Goal: Information Seeking & Learning: Learn about a topic

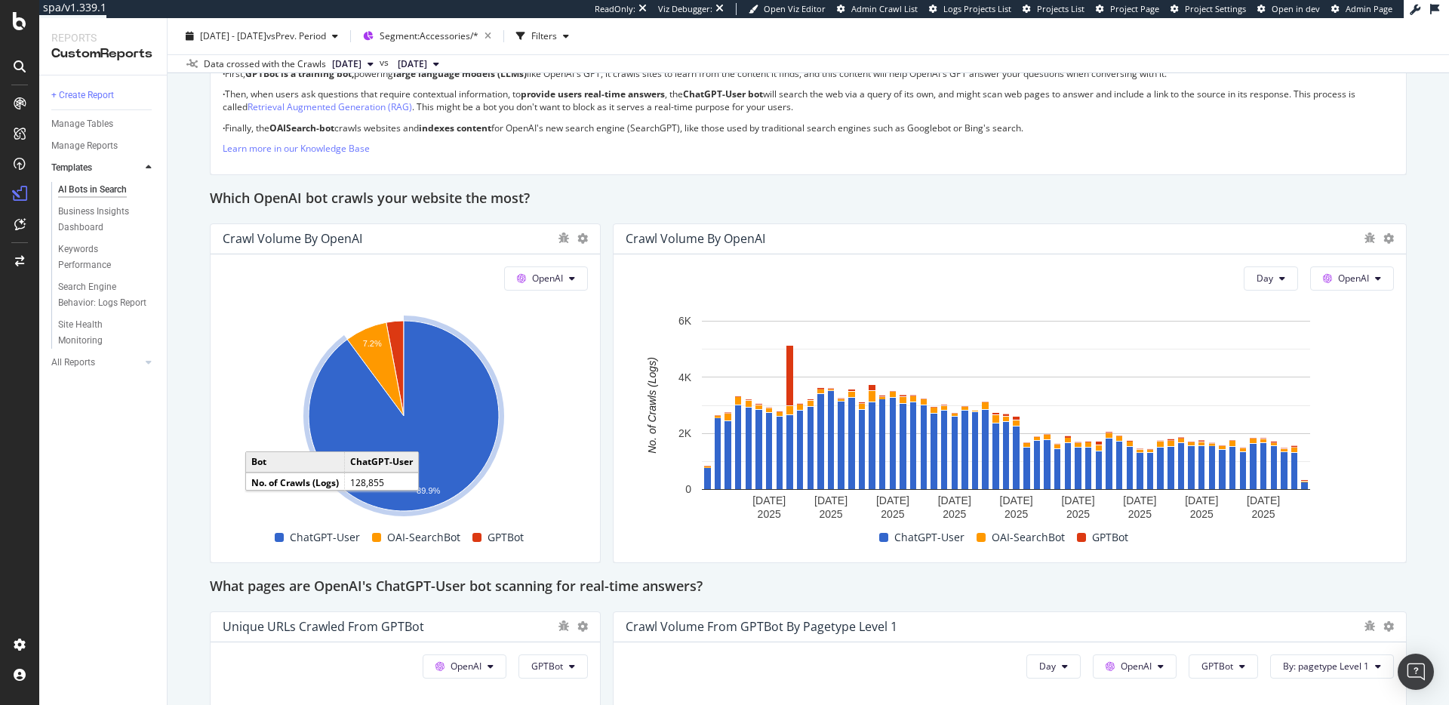
scroll to position [1150, 0]
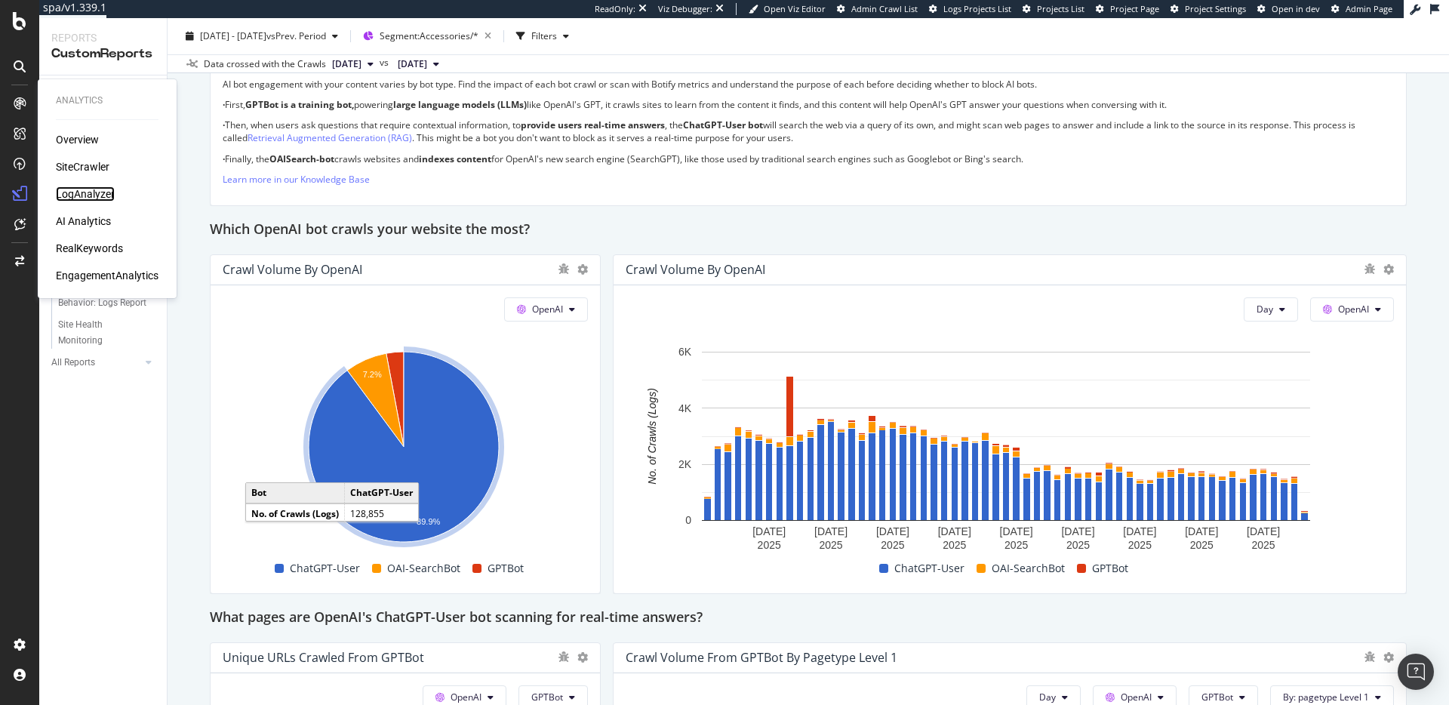
click at [90, 186] on div "LogAnalyzer" at bounding box center [85, 193] width 59 height 15
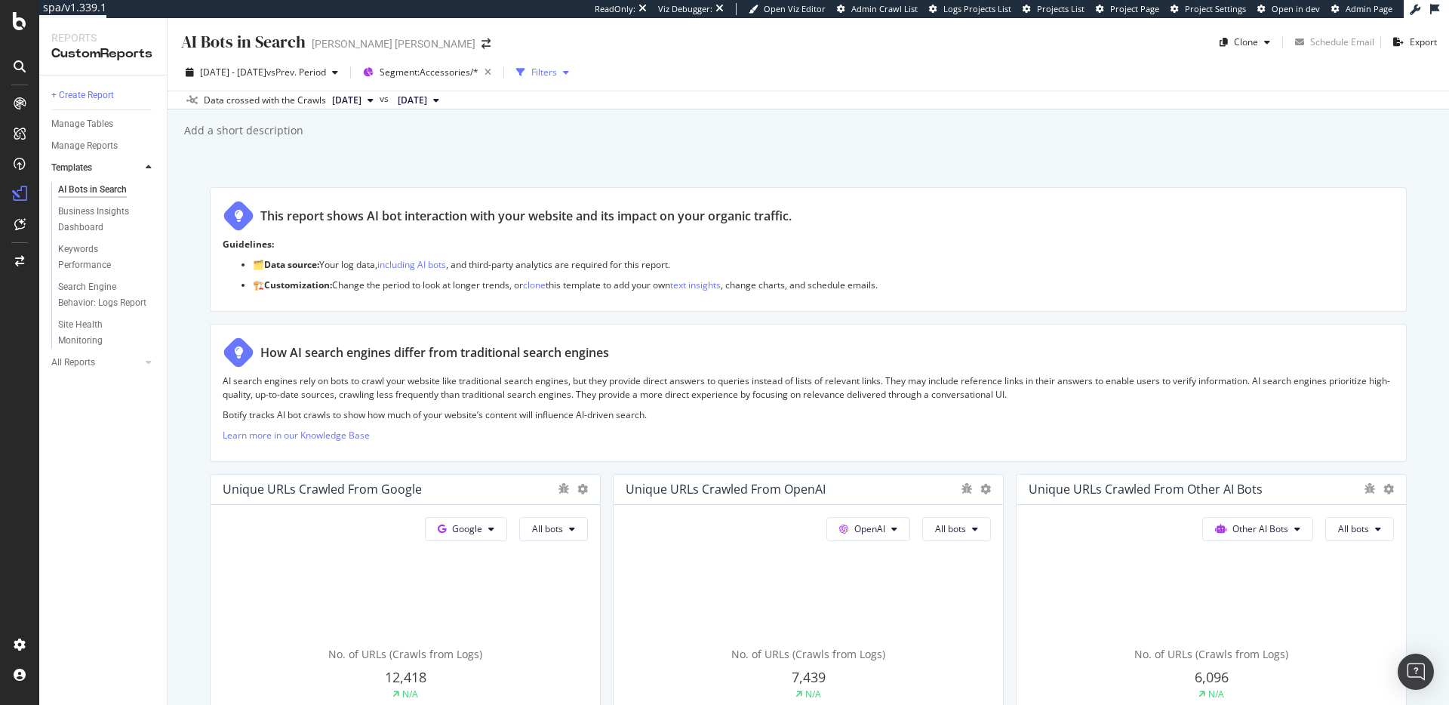
click at [557, 72] on div "Filters" at bounding box center [544, 72] width 26 height 13
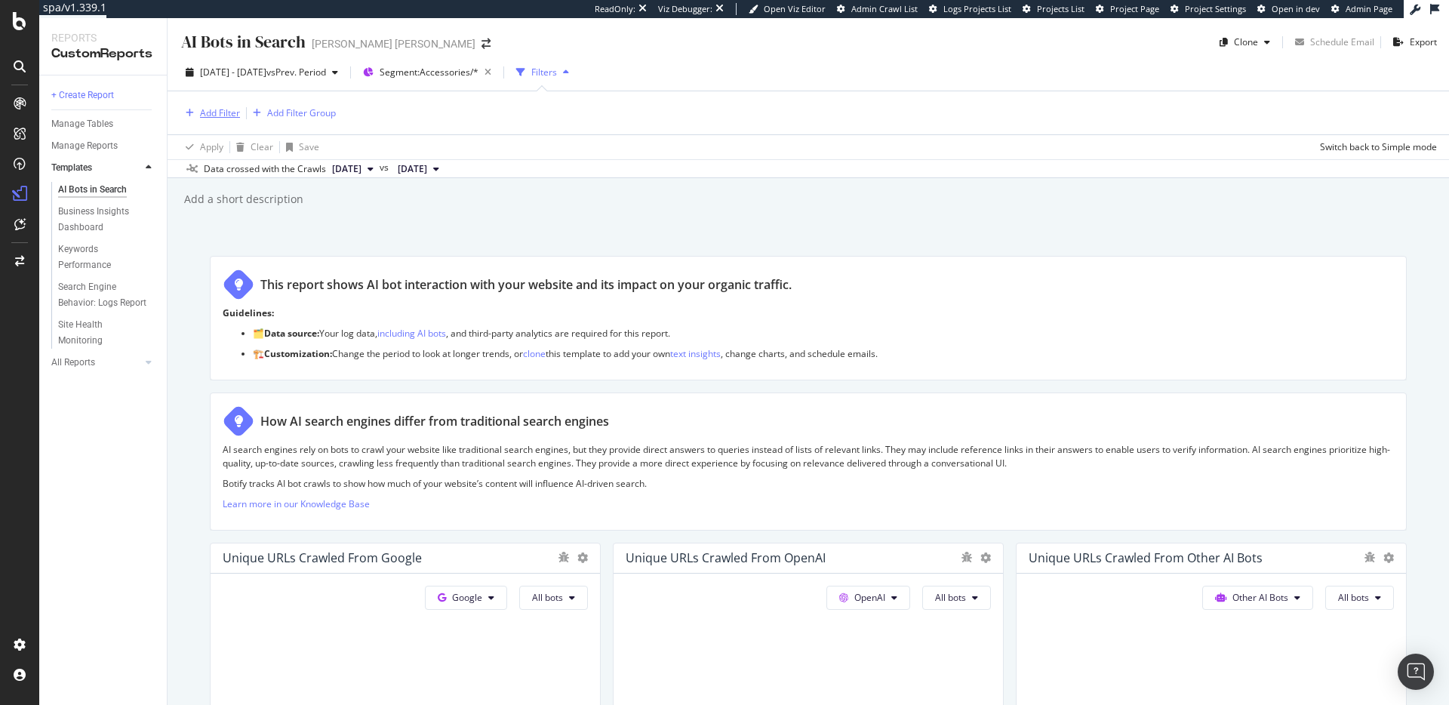
click at [221, 113] on div "Add Filter" at bounding box center [220, 112] width 40 height 13
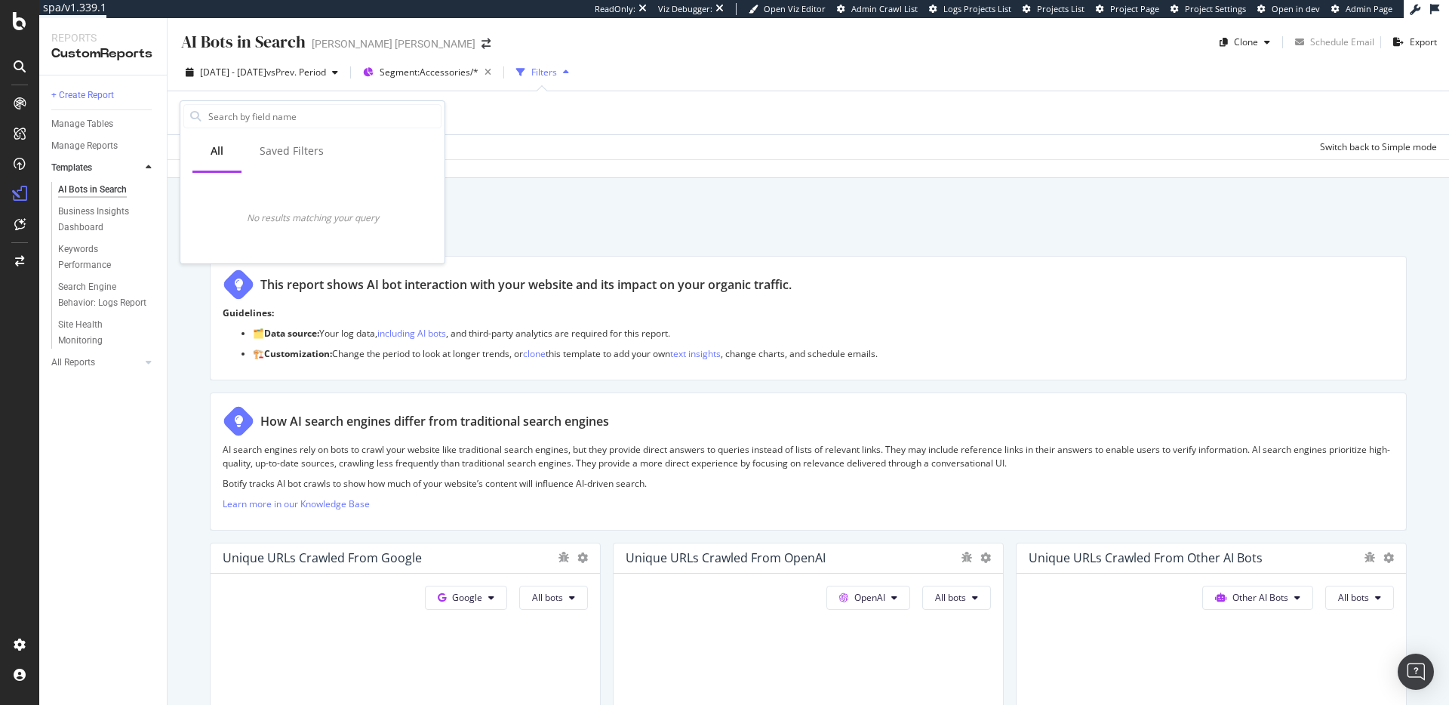
drag, startPoint x: 196, startPoint y: 152, endPoint x: 223, endPoint y: 148, distance: 27.5
click at [198, 152] on div "All" at bounding box center [216, 152] width 49 height 42
click at [268, 146] on div "Saved Filters" at bounding box center [292, 150] width 64 height 15
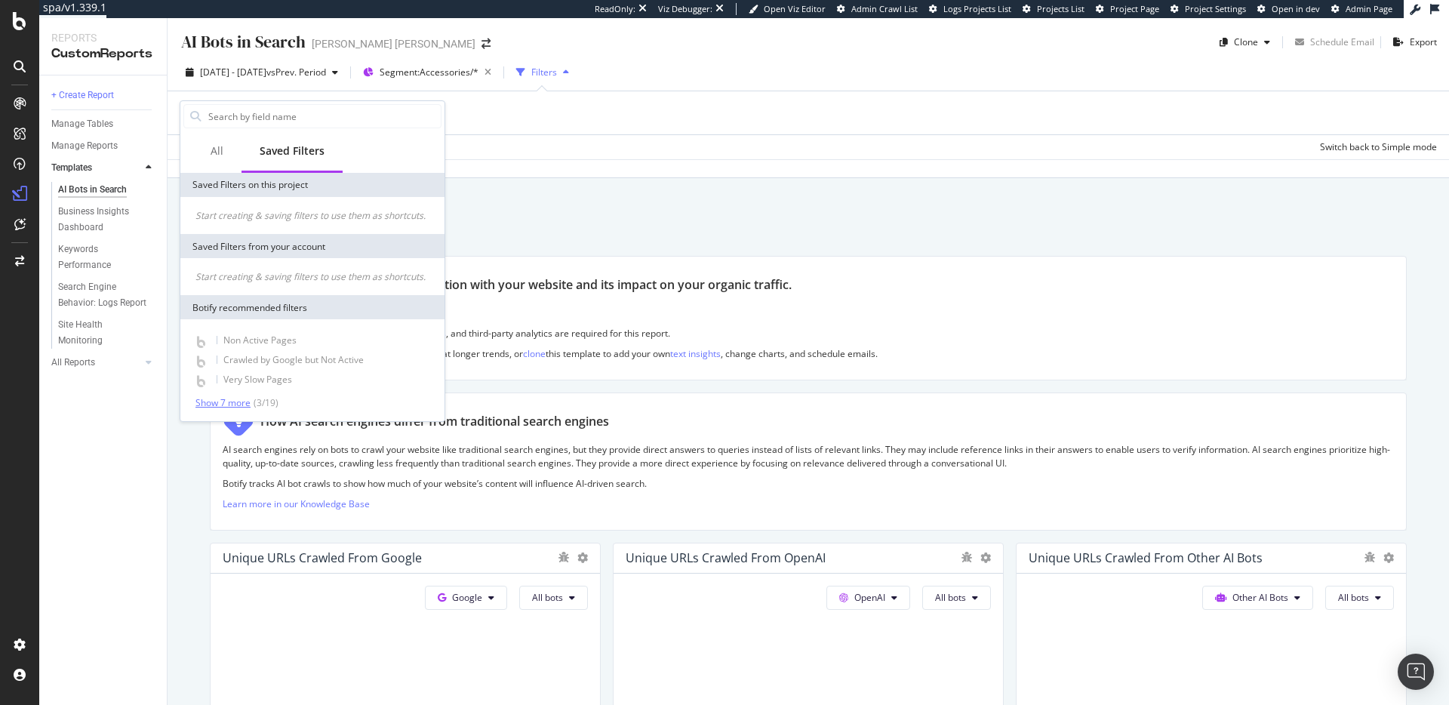
click at [235, 399] on div "Show 7 more" at bounding box center [223, 403] width 55 height 11
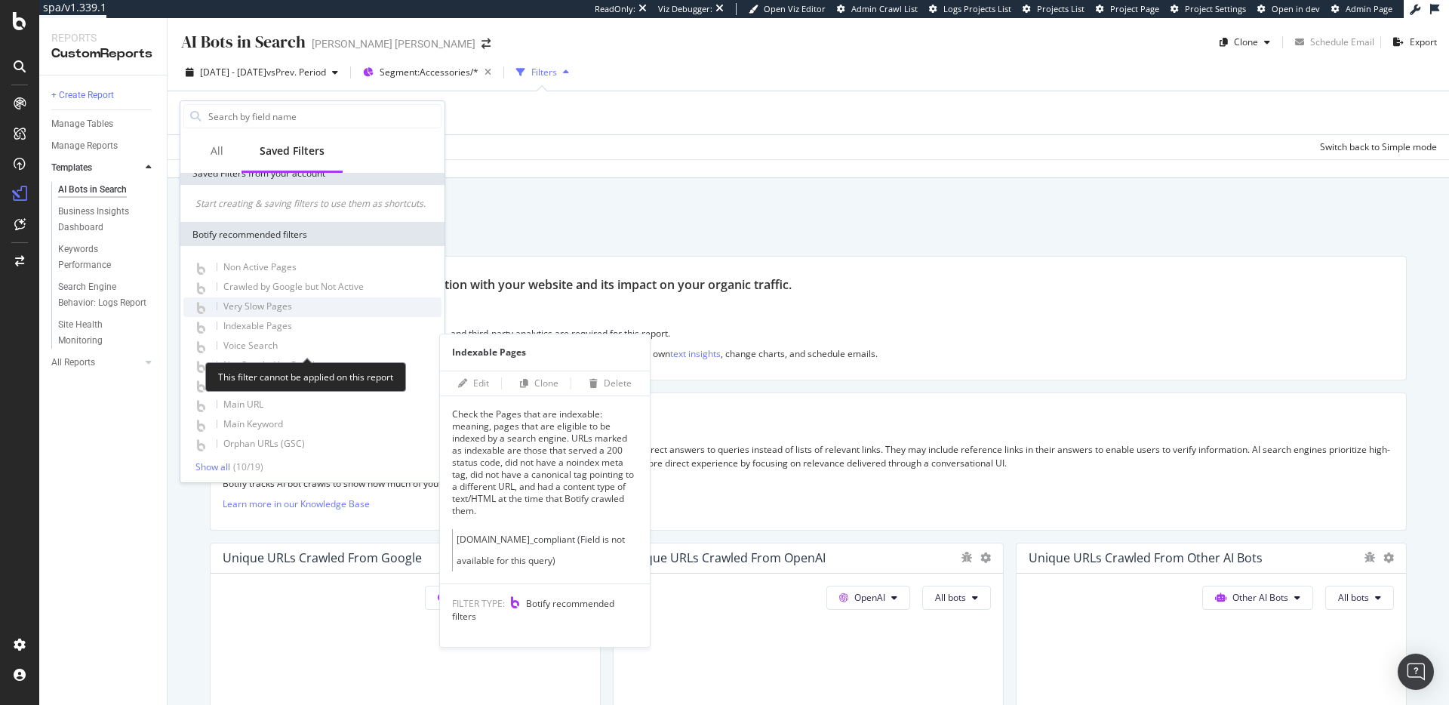
scroll to position [83, 0]
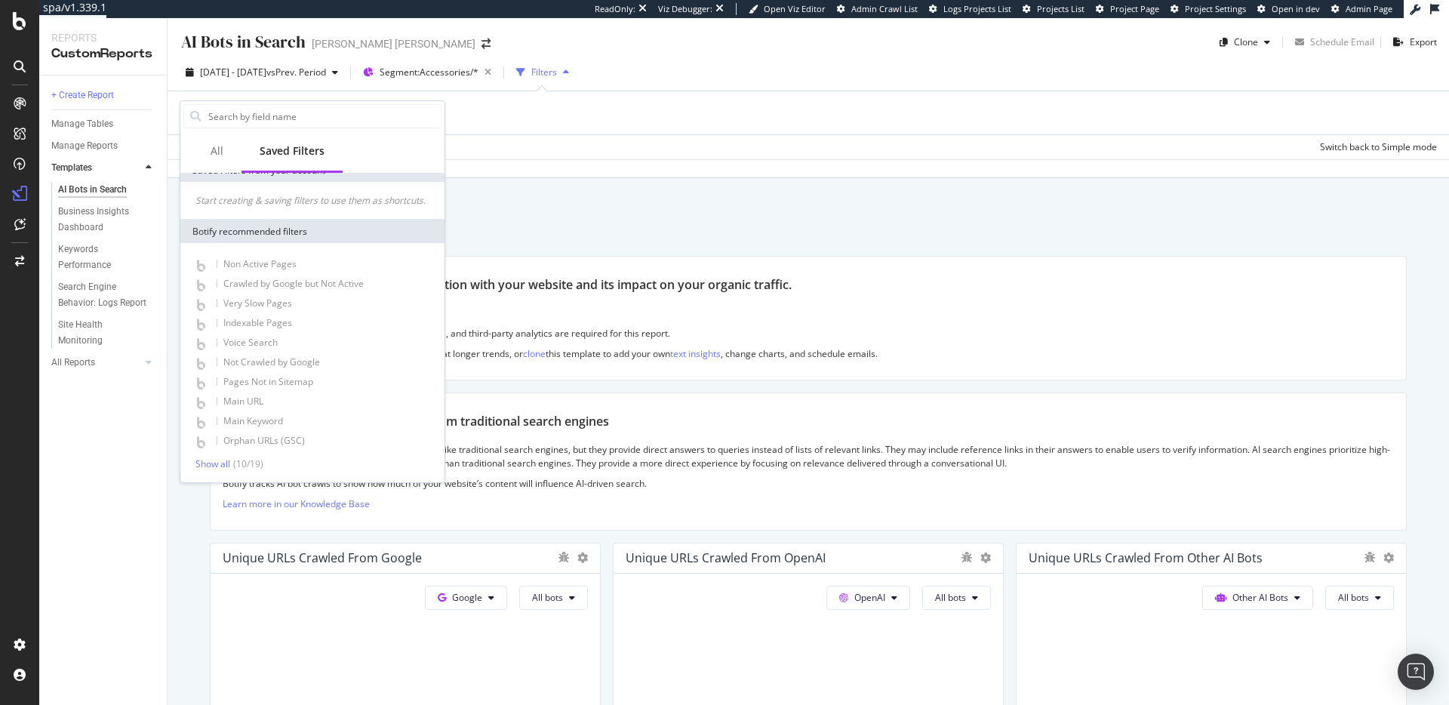
click at [516, 126] on div "Add Filter Add Filter Group" at bounding box center [809, 112] width 1258 height 43
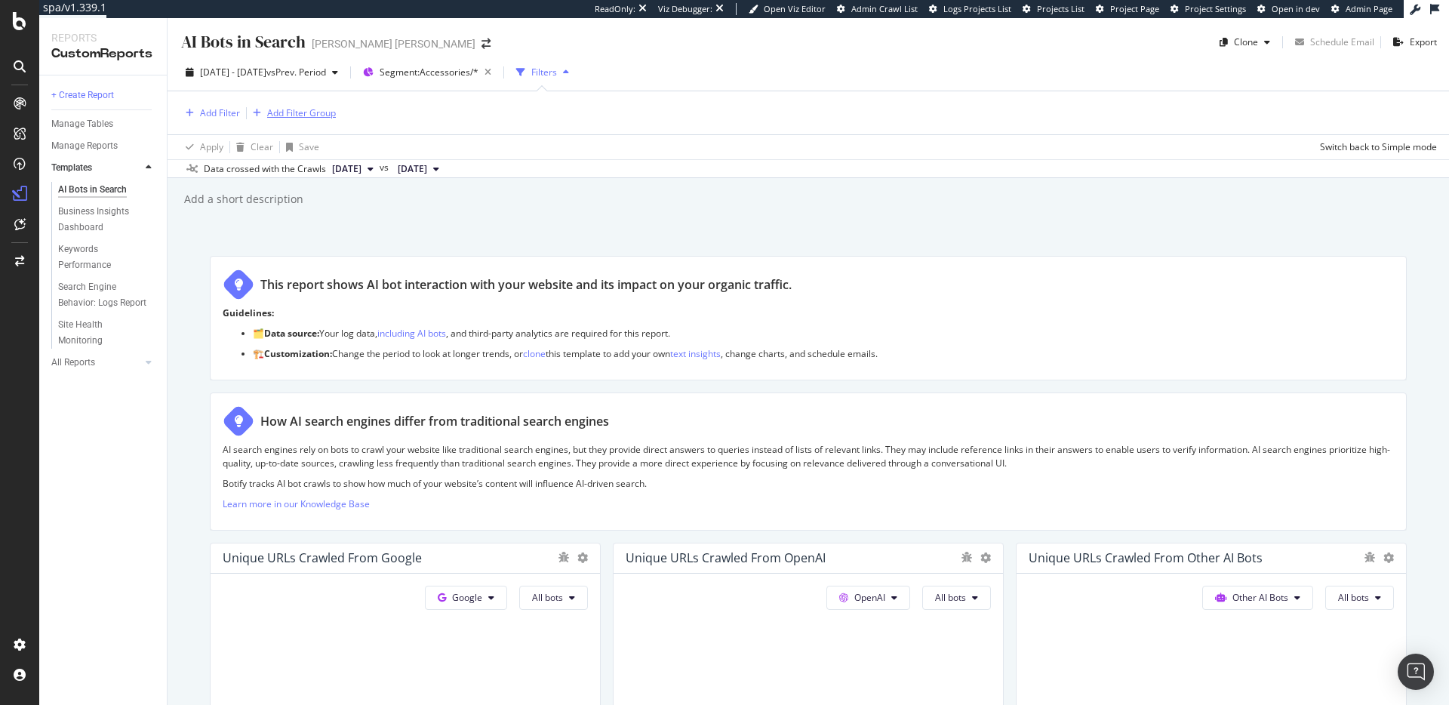
click at [316, 117] on div "Add Filter Group" at bounding box center [301, 112] width 69 height 13
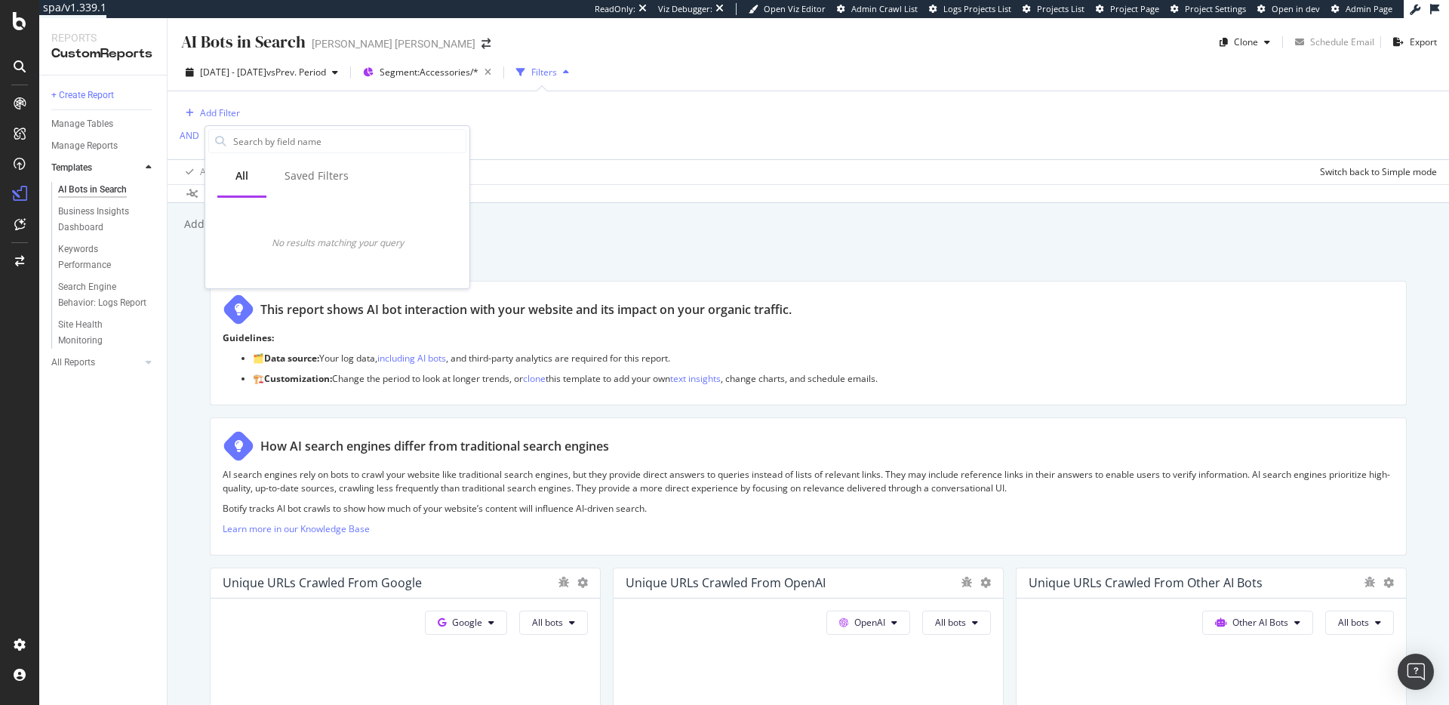
click at [435, 98] on div "Add Filter AND Add Filter" at bounding box center [809, 125] width 1258 height 68
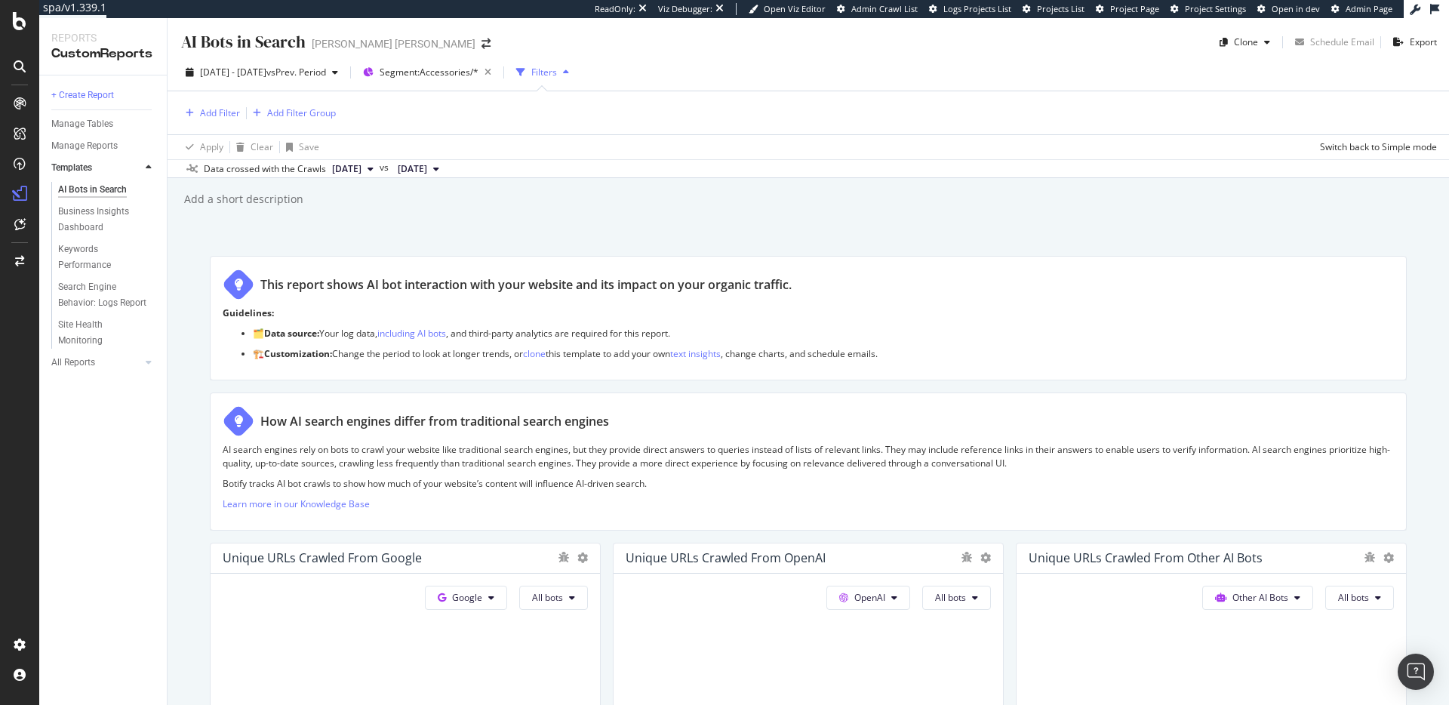
click at [557, 66] on div "Filters" at bounding box center [544, 72] width 26 height 13
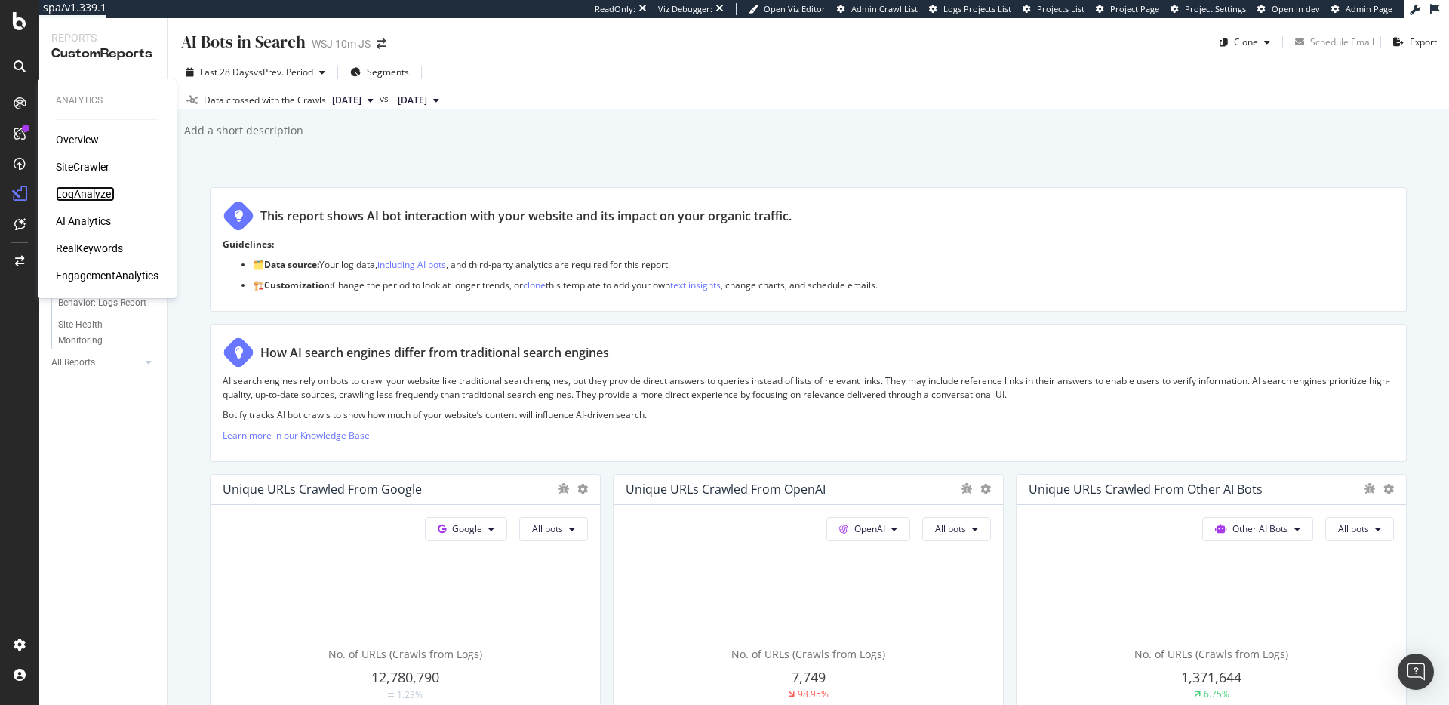
click at [111, 192] on div "LogAnalyzer" at bounding box center [85, 193] width 59 height 15
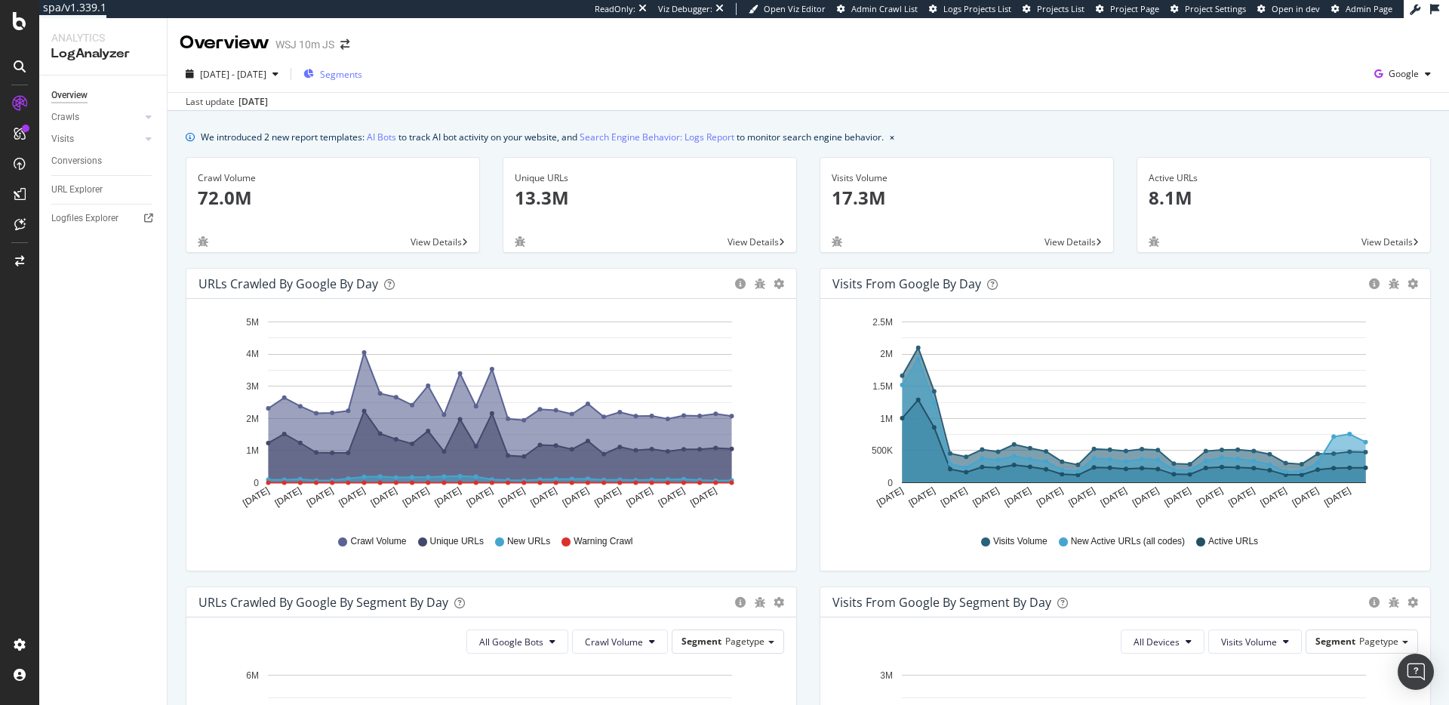
click at [362, 72] on span "Segments" at bounding box center [341, 74] width 42 height 13
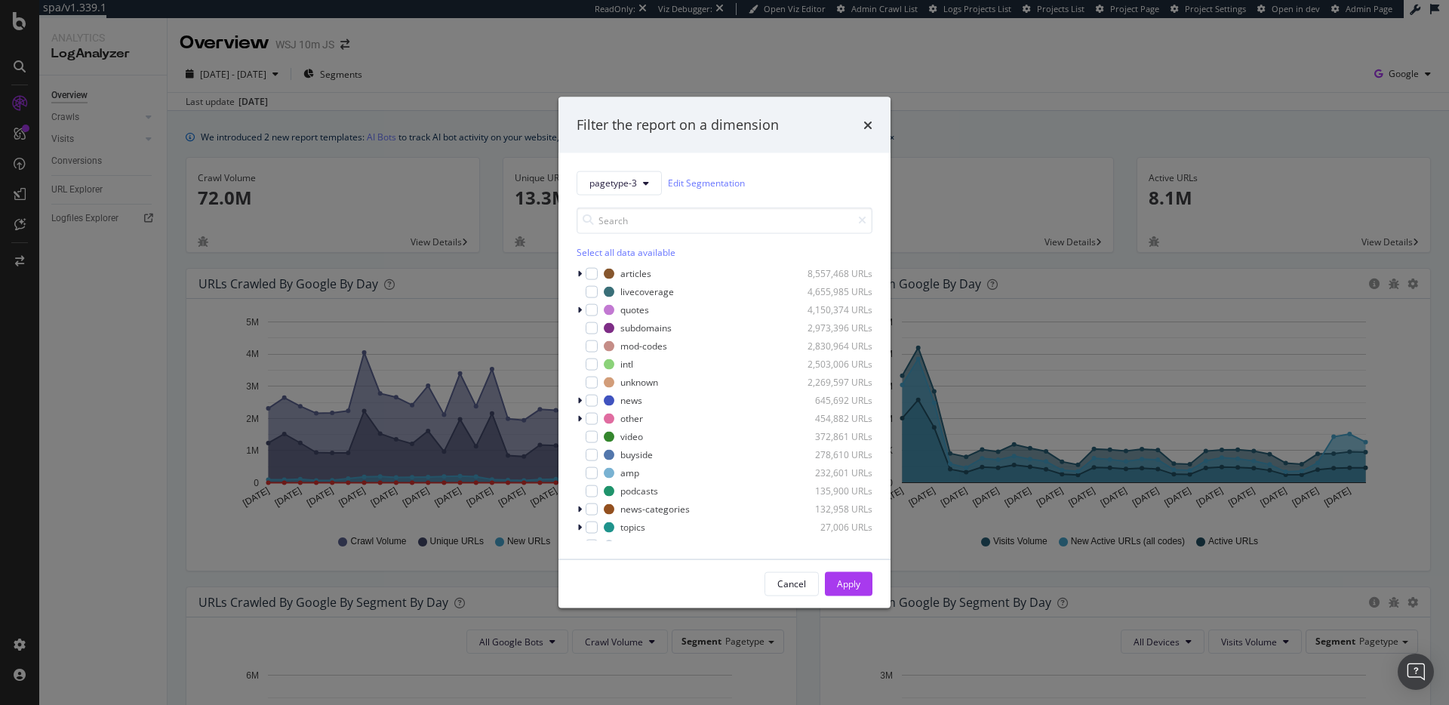
click at [514, 61] on div "Filter the report on a dimension pagetype-3 Edit Segmentation Select all data a…" at bounding box center [724, 352] width 1449 height 705
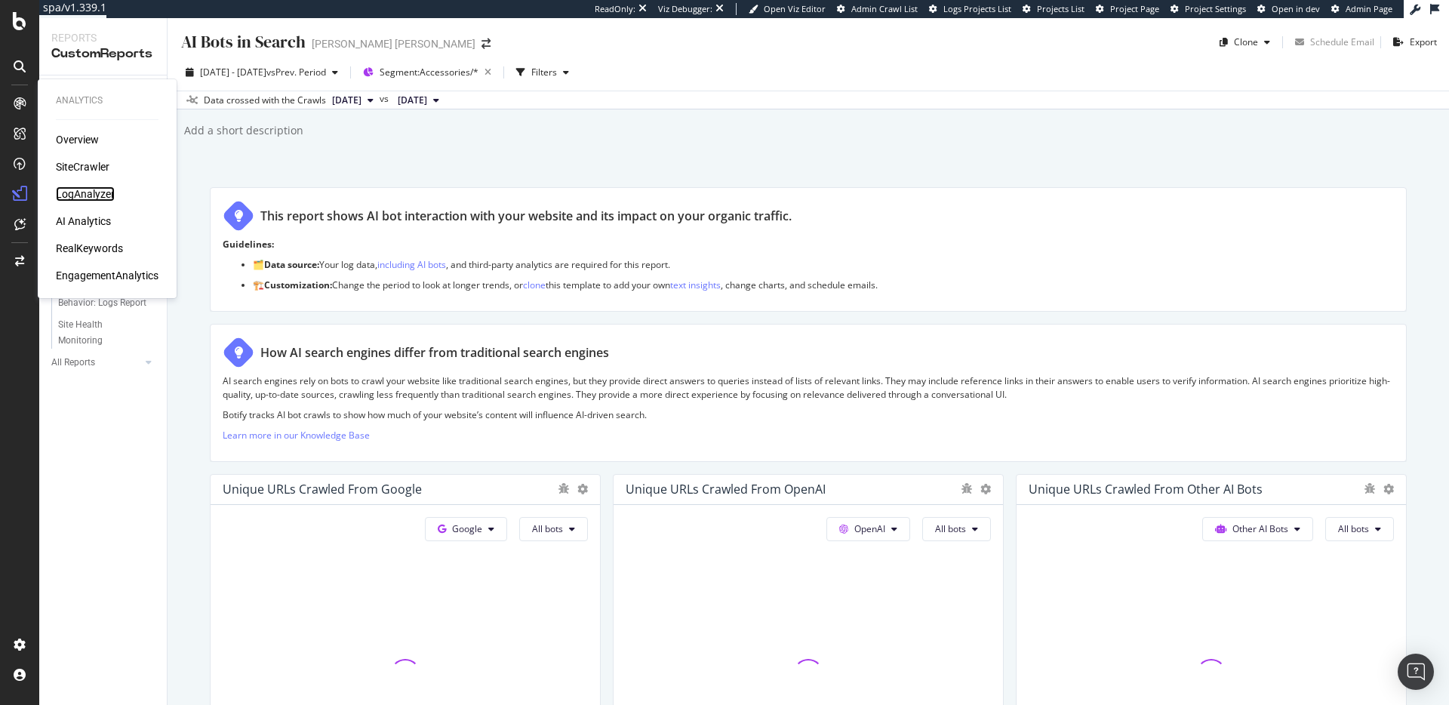
click at [87, 191] on div "LogAnalyzer" at bounding box center [85, 193] width 59 height 15
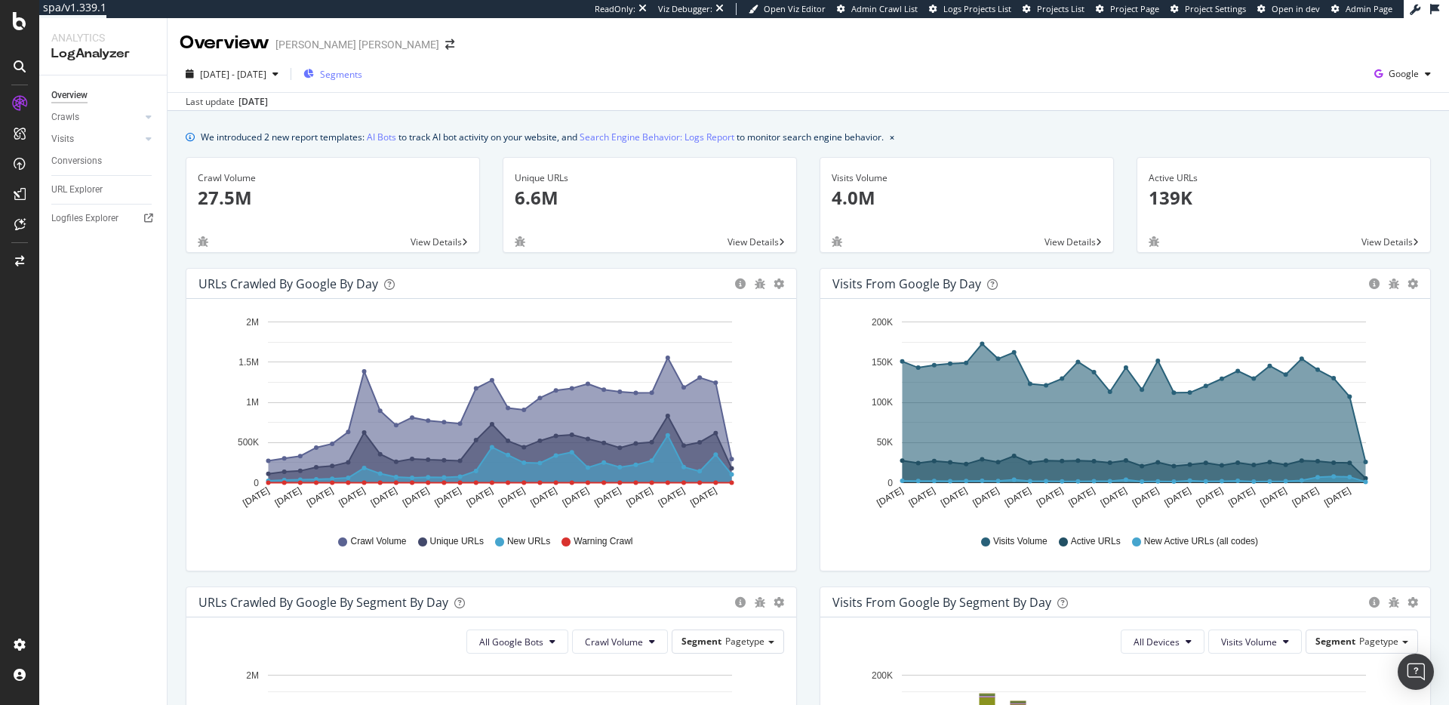
click at [362, 72] on span "Segments" at bounding box center [341, 74] width 42 height 13
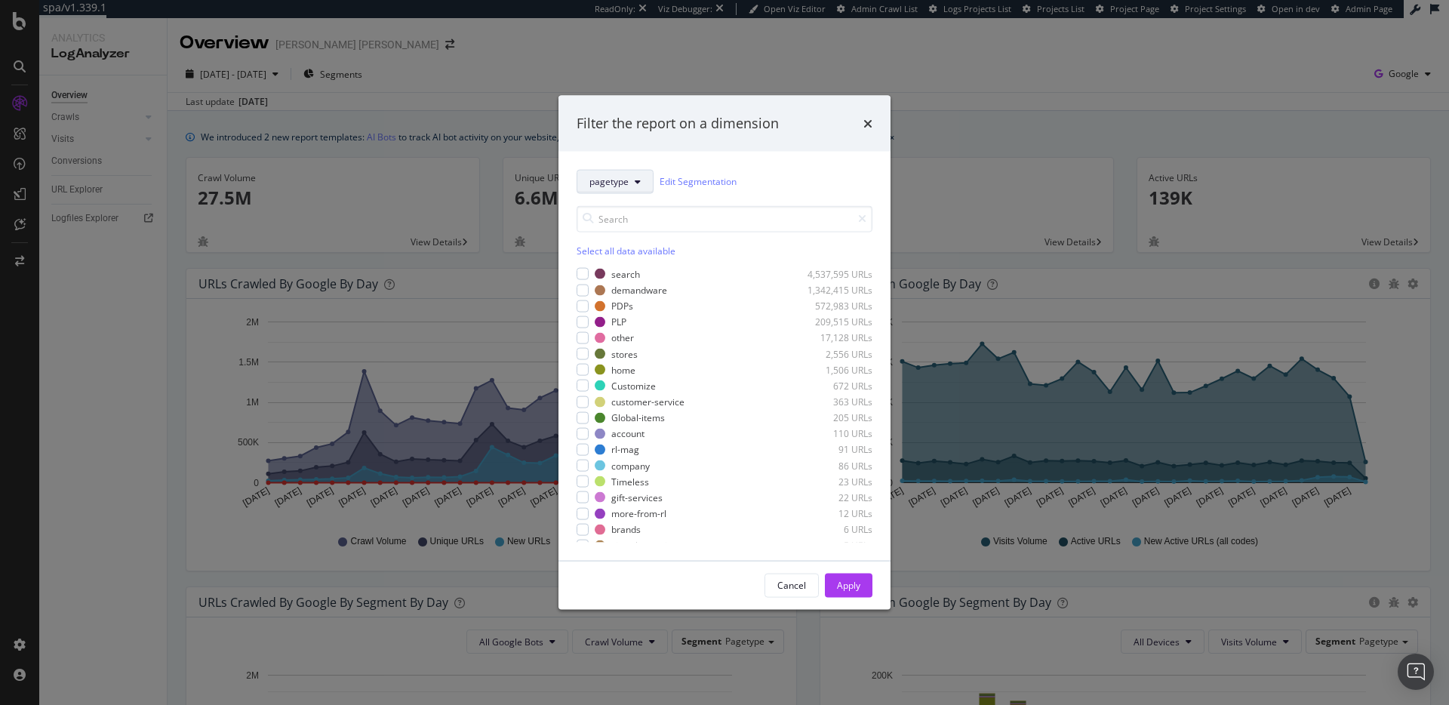
click at [630, 181] on button "pagetype" at bounding box center [615, 181] width 77 height 24
click at [622, 285] on span "Categories" at bounding box center [617, 292] width 54 height 14
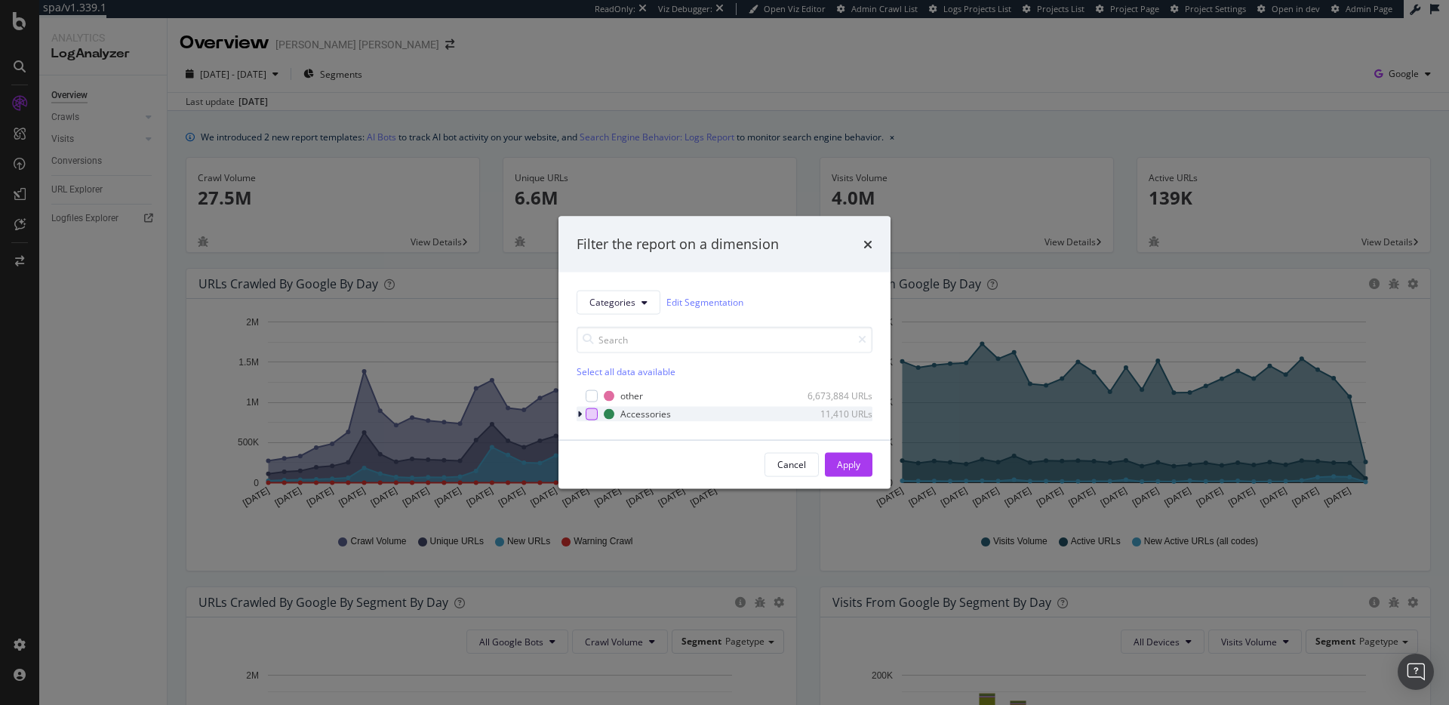
click at [591, 413] on div "modal" at bounding box center [592, 414] width 12 height 12
click at [857, 460] on div "Apply" at bounding box center [848, 464] width 23 height 13
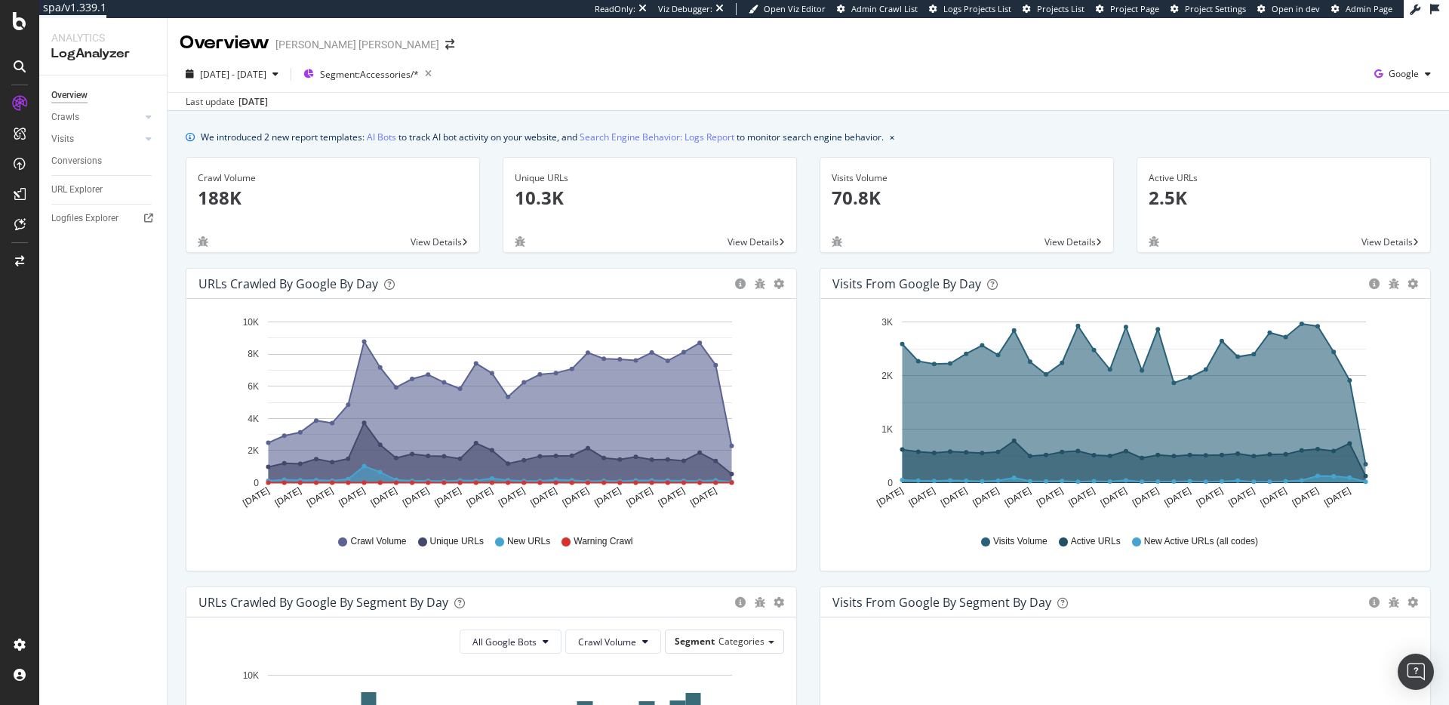
click at [520, 87] on div "2025 Sep. 11th - Oct. 10th Segment: Accessories/* Google" at bounding box center [809, 77] width 1282 height 30
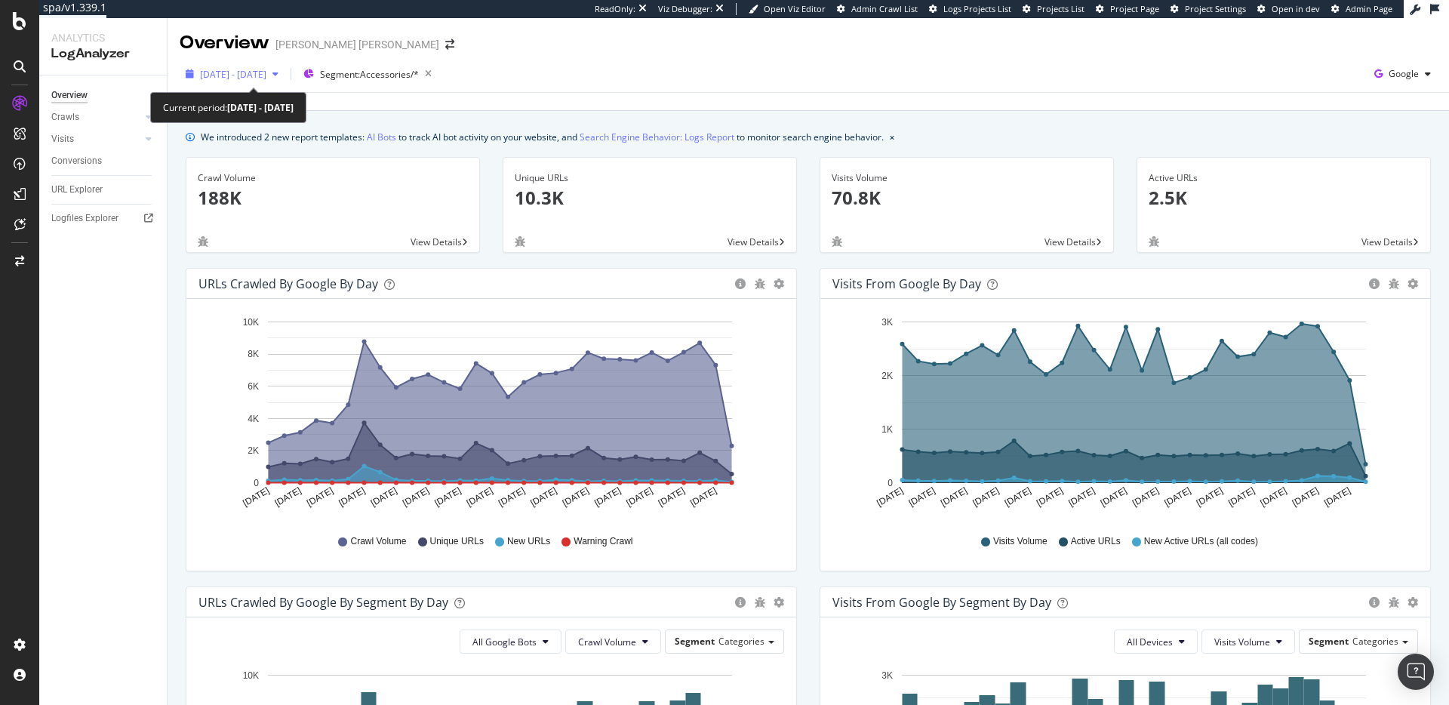
click at [266, 74] on span "2025 Sep. 11th - Oct. 10th" at bounding box center [233, 74] width 66 height 13
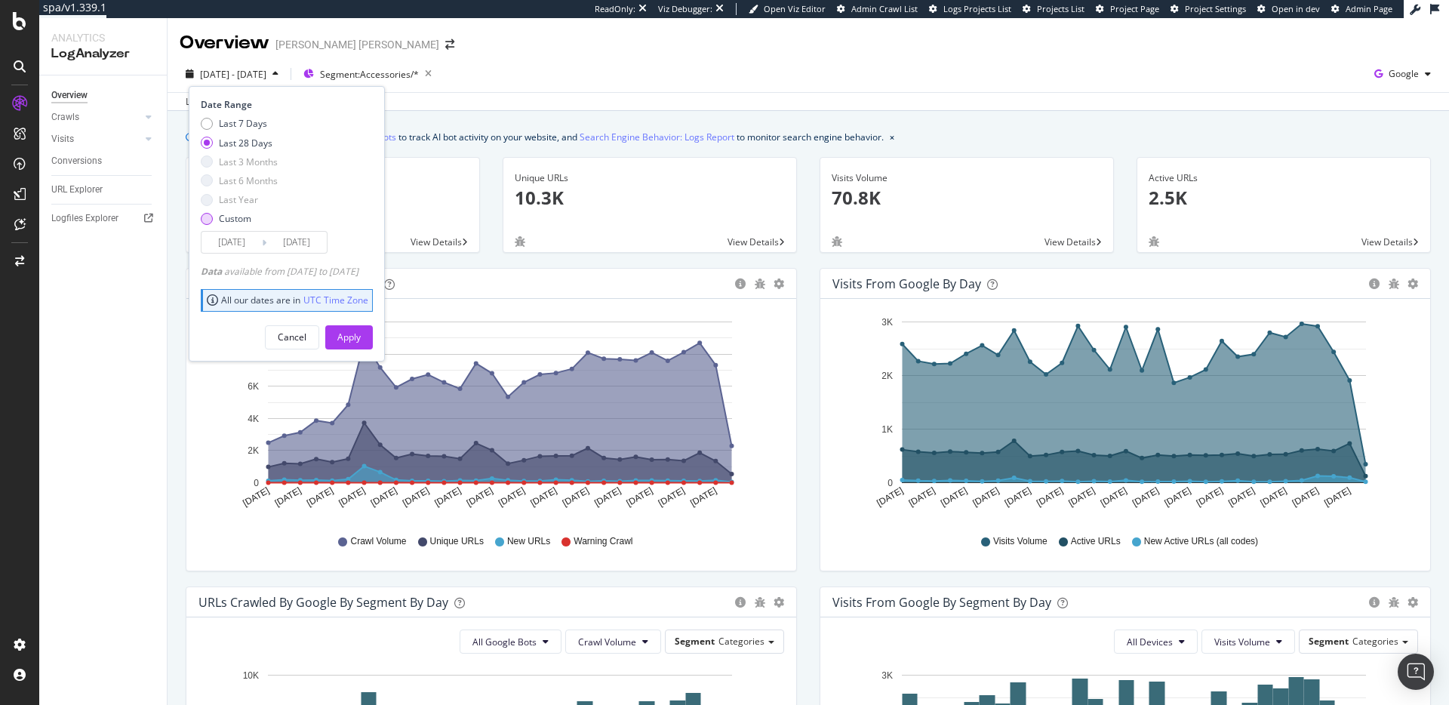
click at [208, 214] on div "Custom" at bounding box center [207, 219] width 12 height 12
click at [215, 243] on input "2025/09/13" at bounding box center [232, 242] width 60 height 21
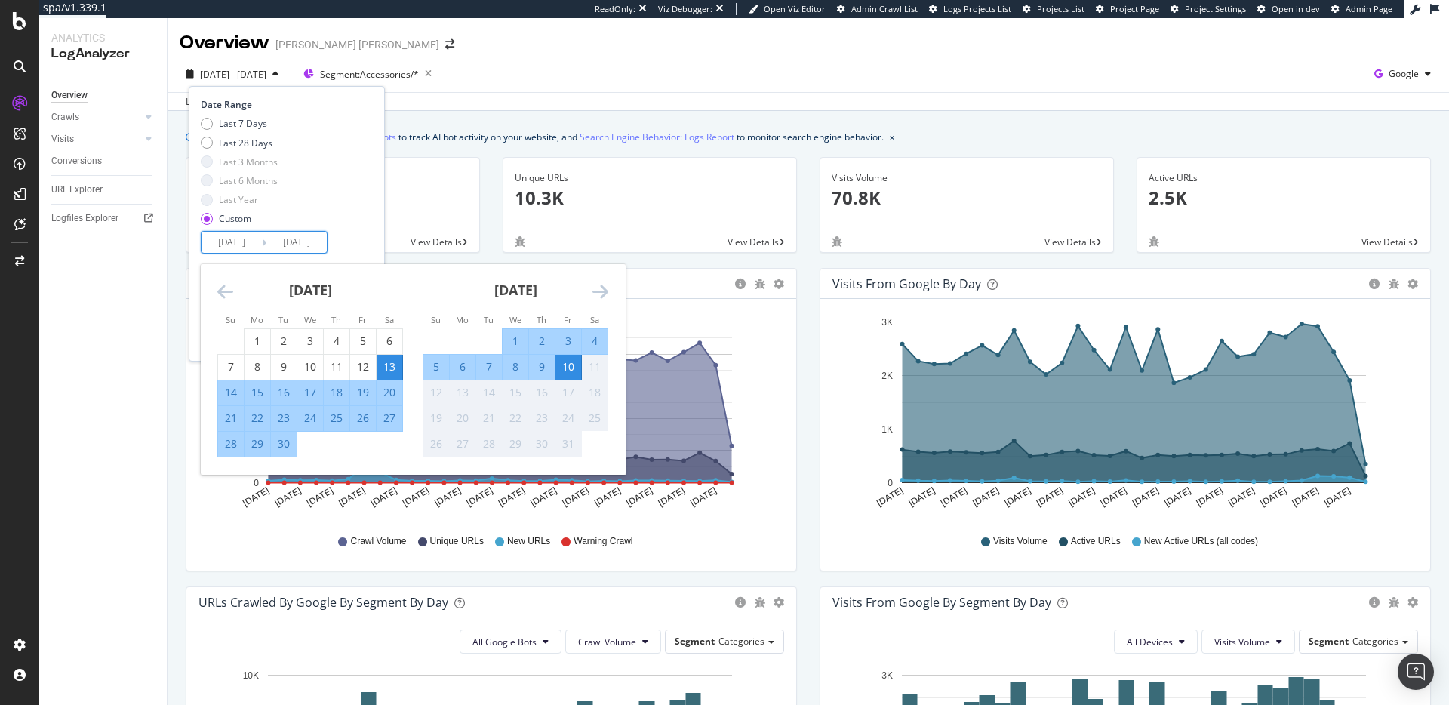
click at [227, 291] on icon "Move backward to switch to the previous month." at bounding box center [225, 291] width 16 height 18
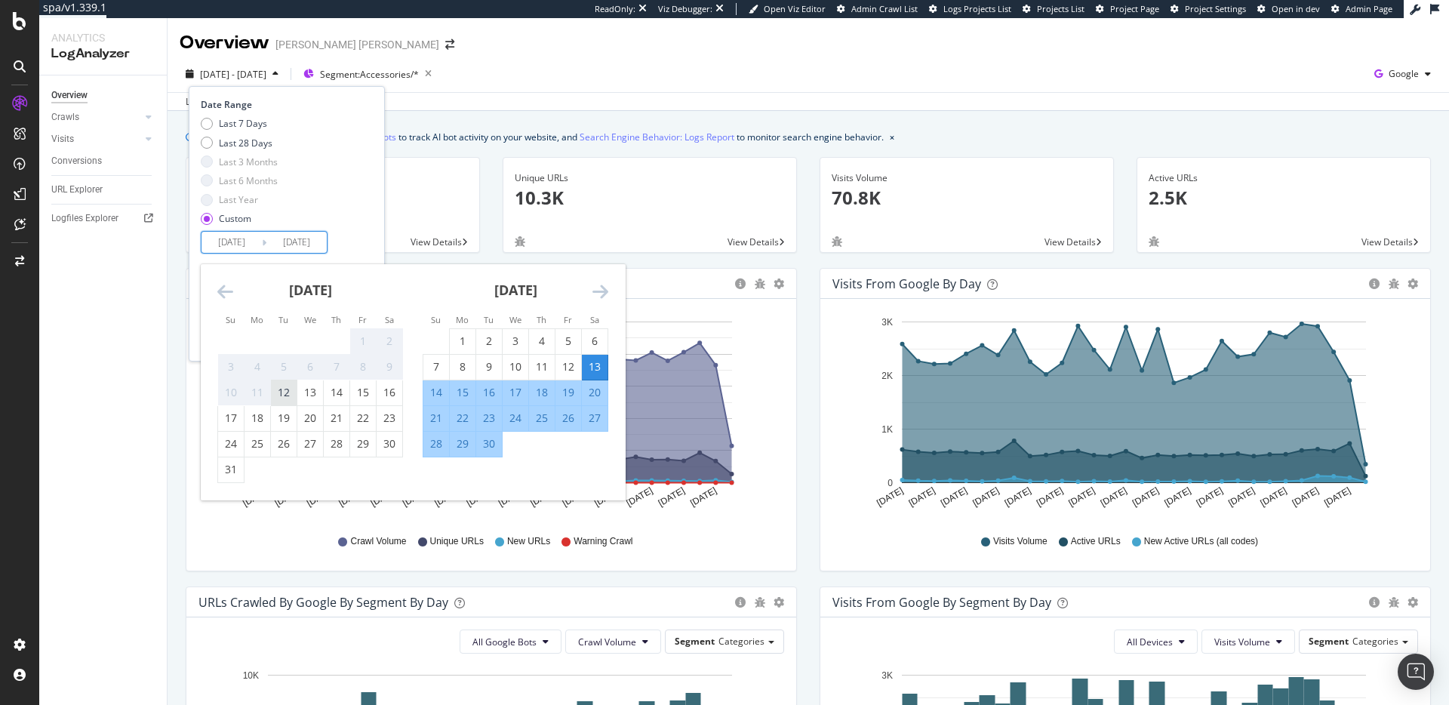
click at [280, 390] on div "12" at bounding box center [284, 392] width 26 height 15
type input "2025/08/12"
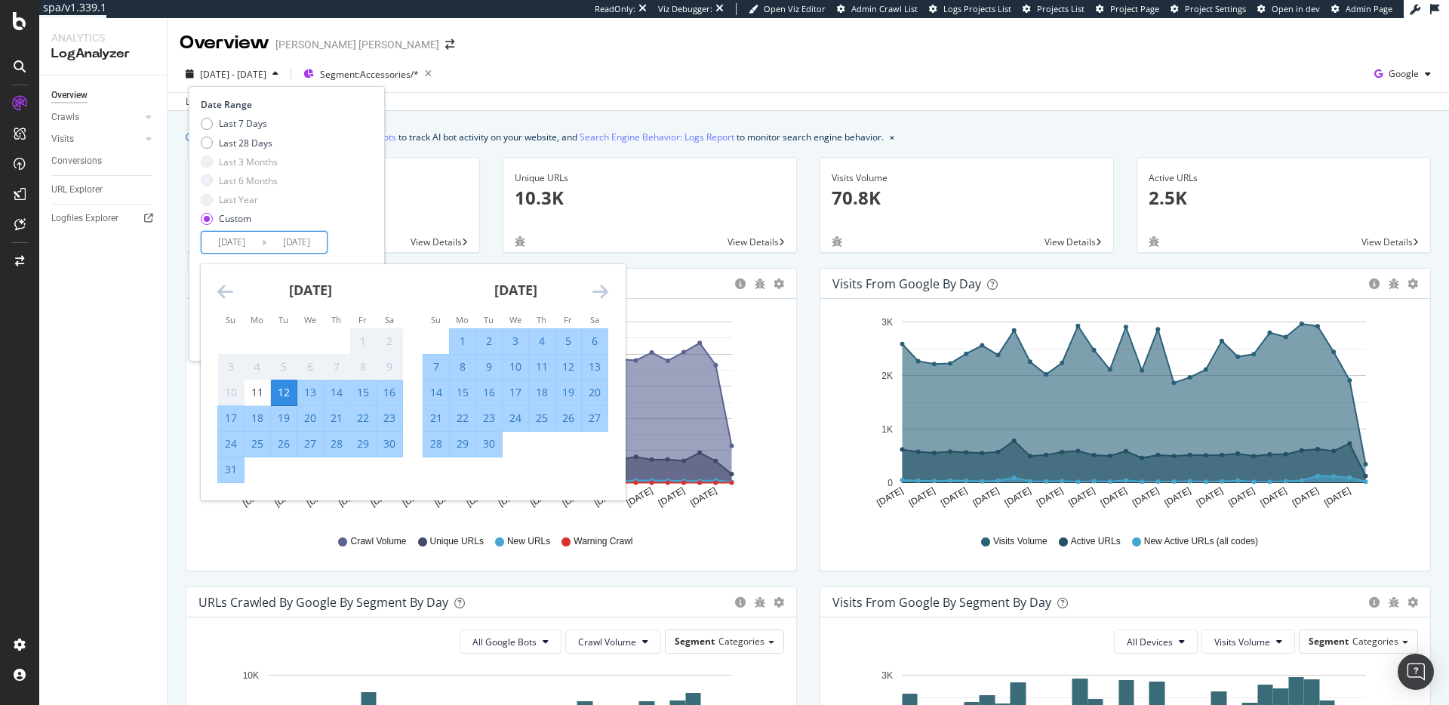
click at [355, 213] on div "Last 7 Days Last 28 Days Last 3 Months Last 6 Months Last Year Custom" at bounding box center [285, 174] width 168 height 114
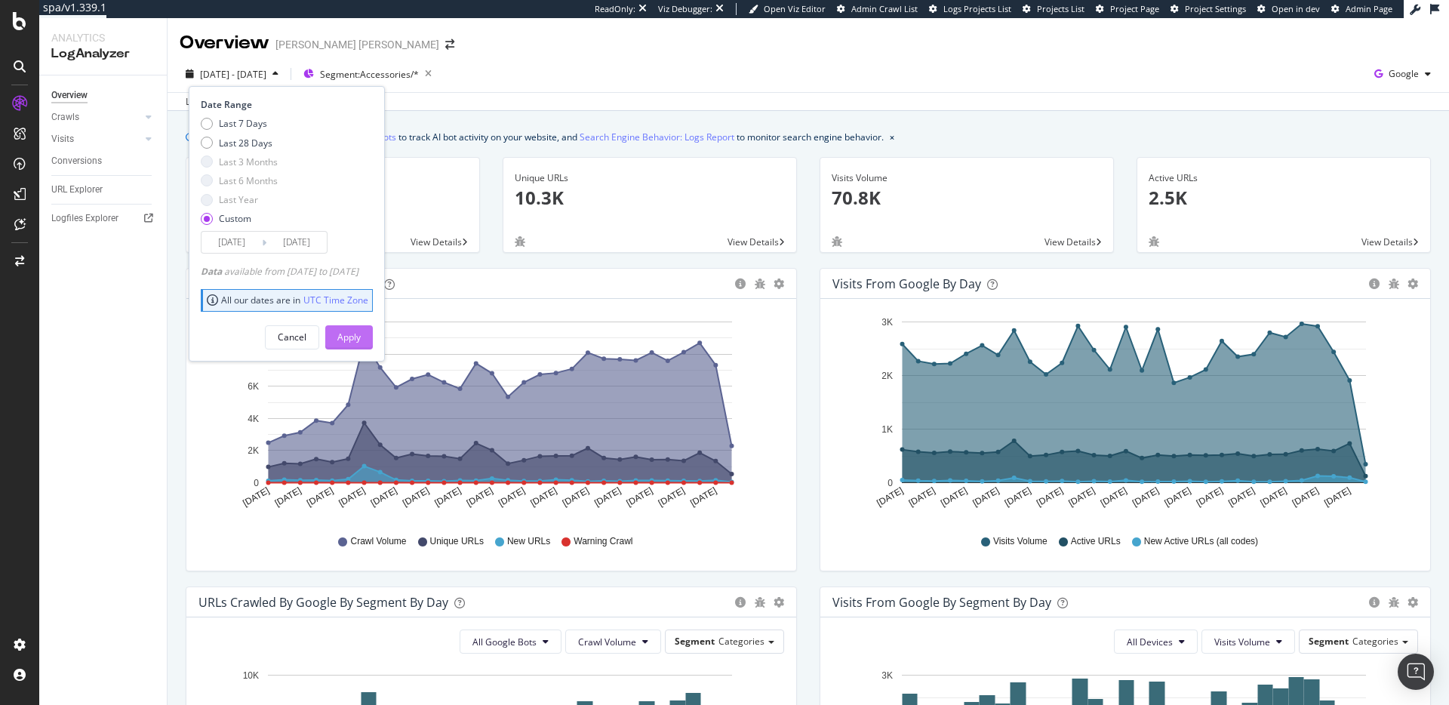
click at [361, 332] on div "Apply" at bounding box center [348, 337] width 23 height 13
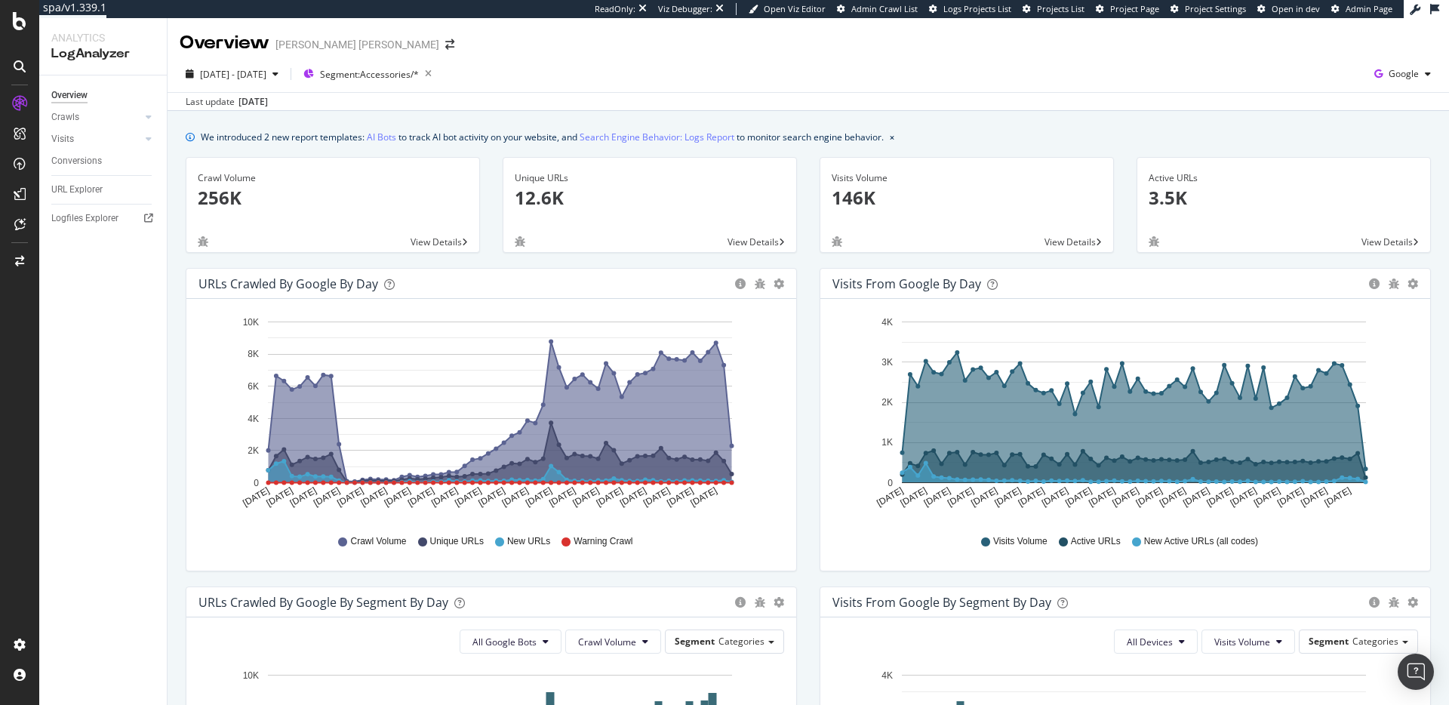
click at [568, 109] on div "Last update Oct. 10, 2025" at bounding box center [809, 101] width 1282 height 18
click at [605, 253] on div "Unique URLs 12.6K View Details" at bounding box center [649, 212] width 317 height 111
click at [95, 122] on link "Crawls" at bounding box center [96, 117] width 90 height 16
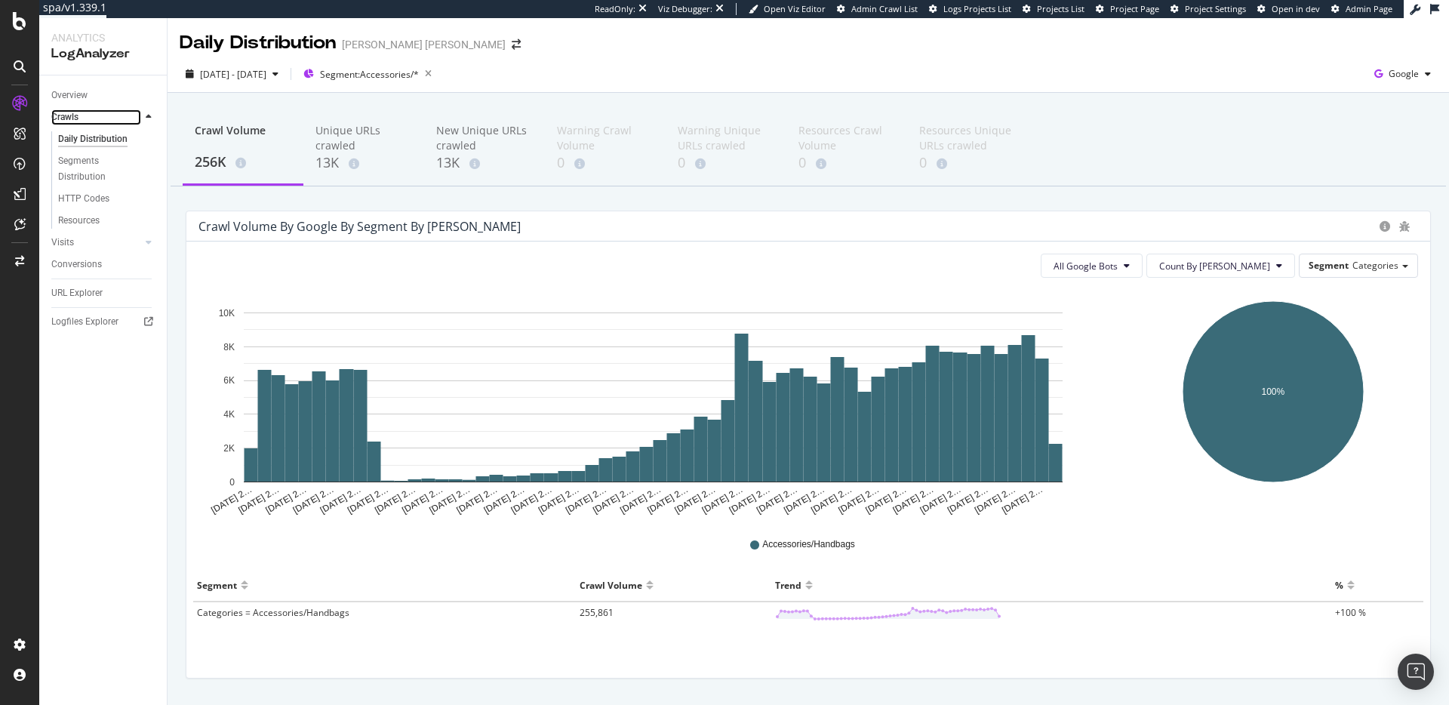
scroll to position [9, 0]
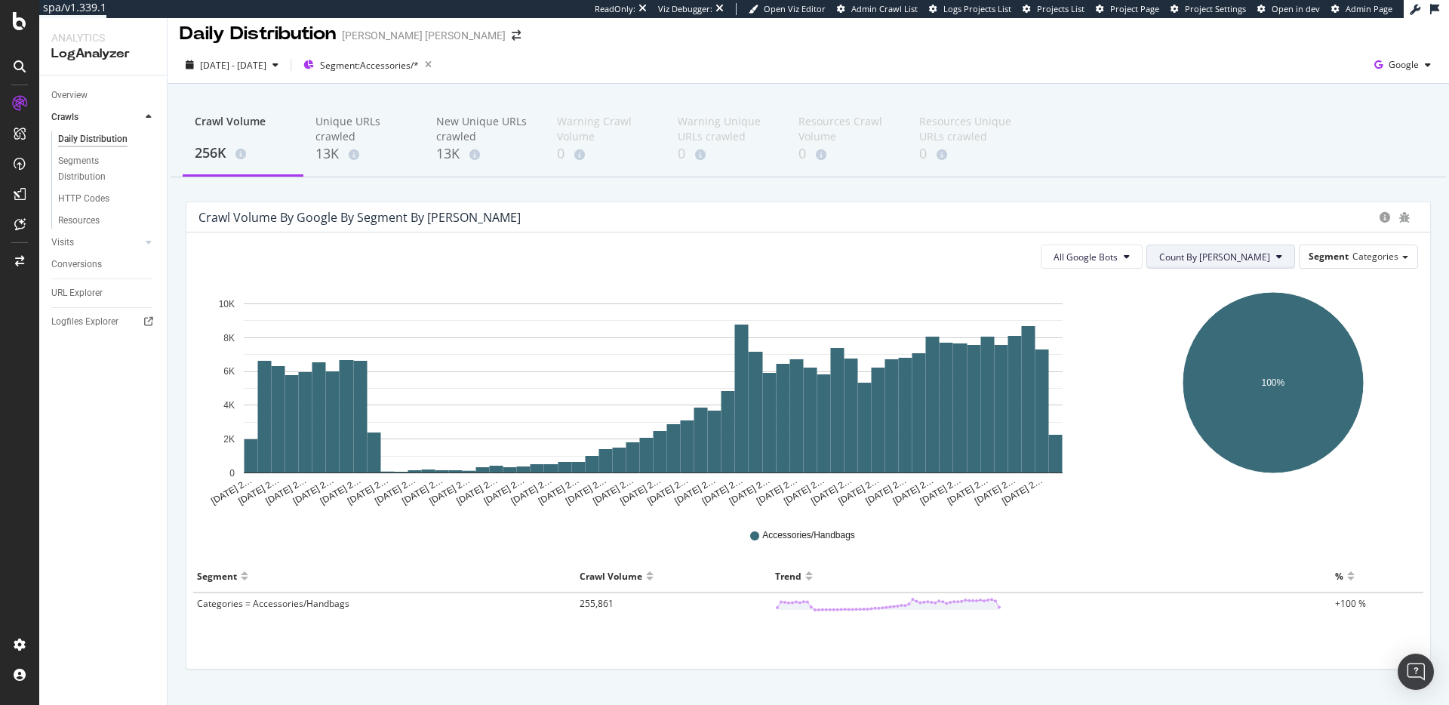
click at [1239, 256] on span "Count By Day" at bounding box center [1214, 257] width 111 height 13
click at [1118, 254] on span "All Google Bots" at bounding box center [1086, 257] width 64 height 13
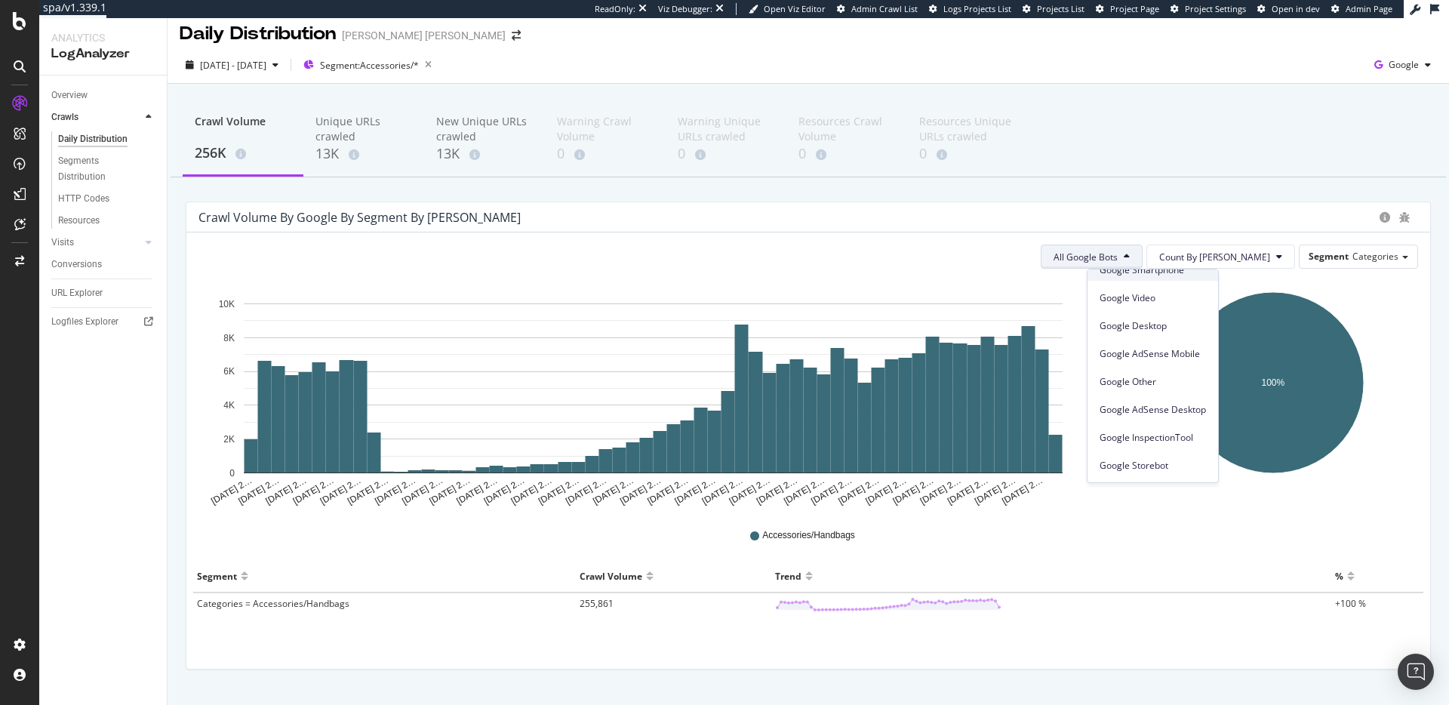
scroll to position [0, 0]
click at [1156, 188] on div "Crawl Volume 256K Unique URLs crawled 13K New Unique URLs crawled 13K Warning C…" at bounding box center [809, 411] width 1282 height 654
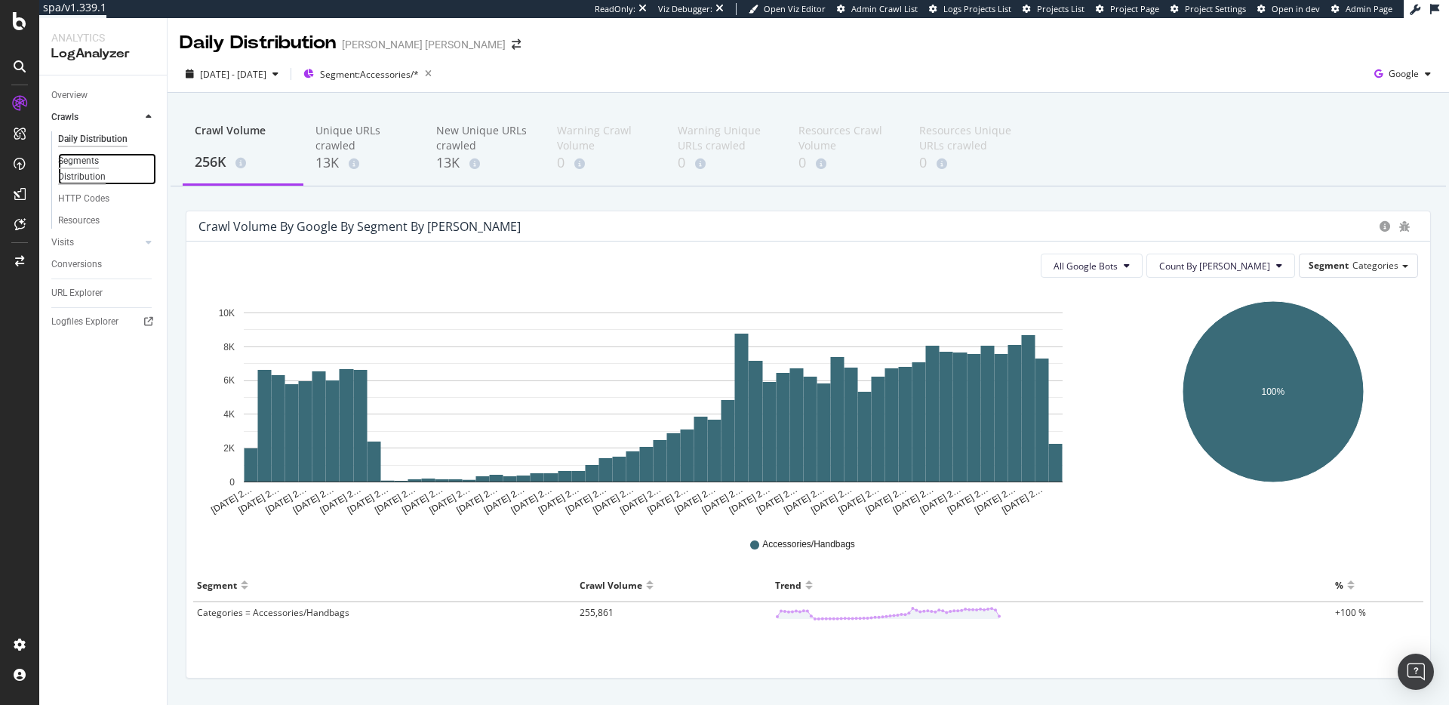
click at [90, 178] on div "Segments Distribution" at bounding box center [100, 169] width 84 height 32
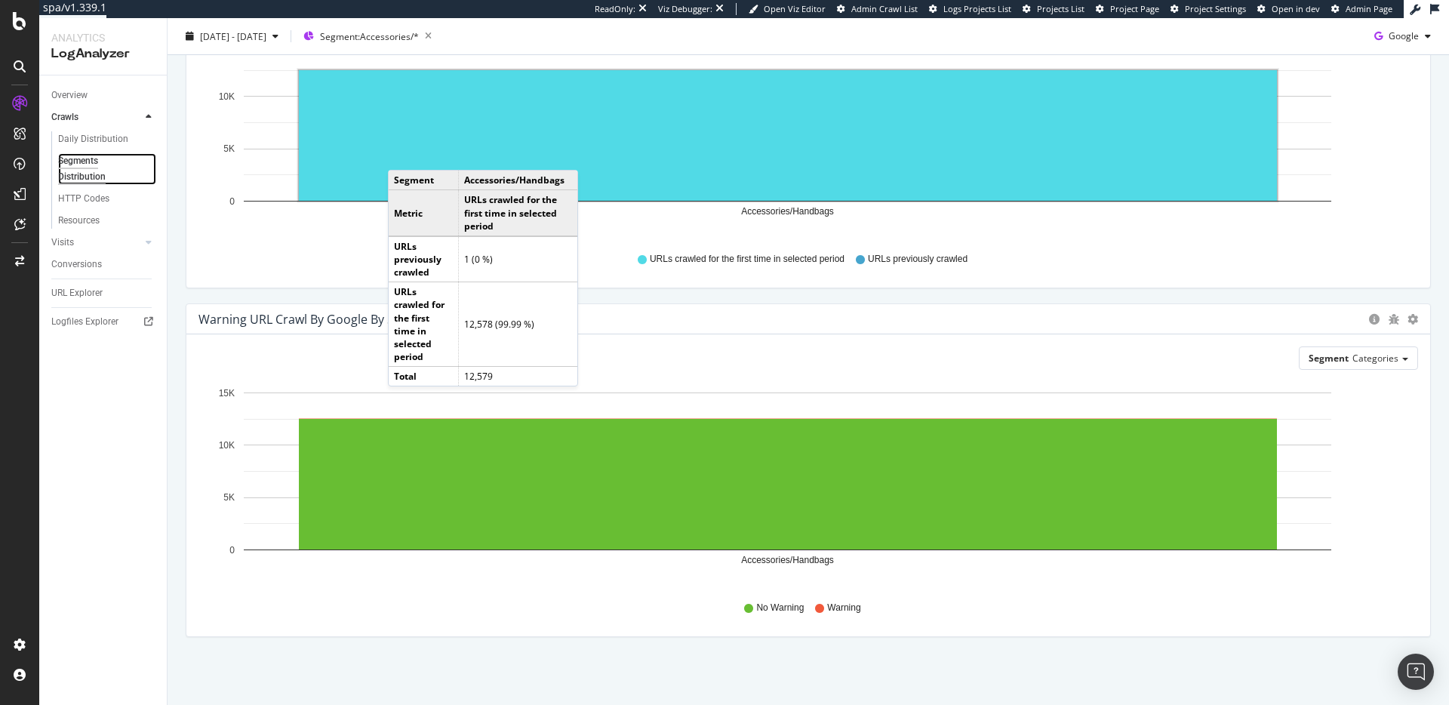
scroll to position [176, 0]
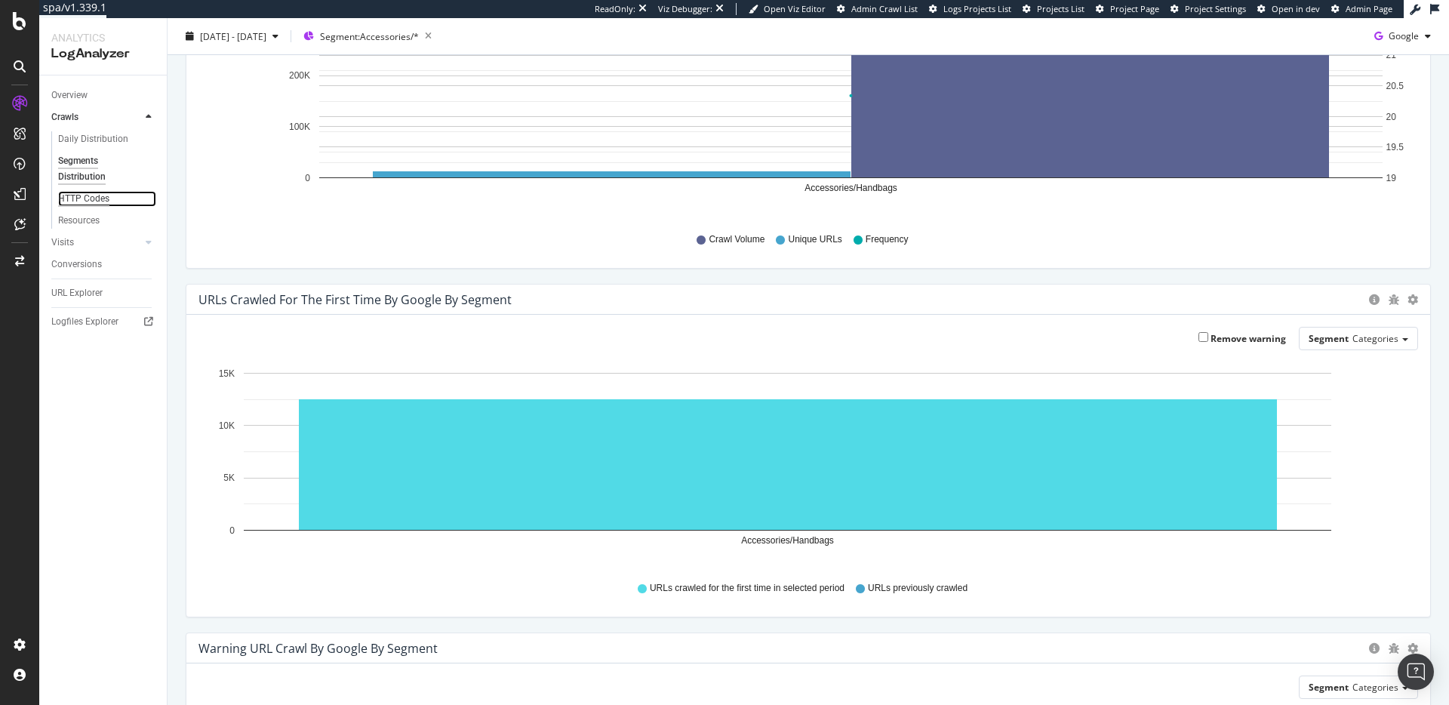
click at [85, 200] on div "HTTP Codes" at bounding box center [83, 199] width 51 height 16
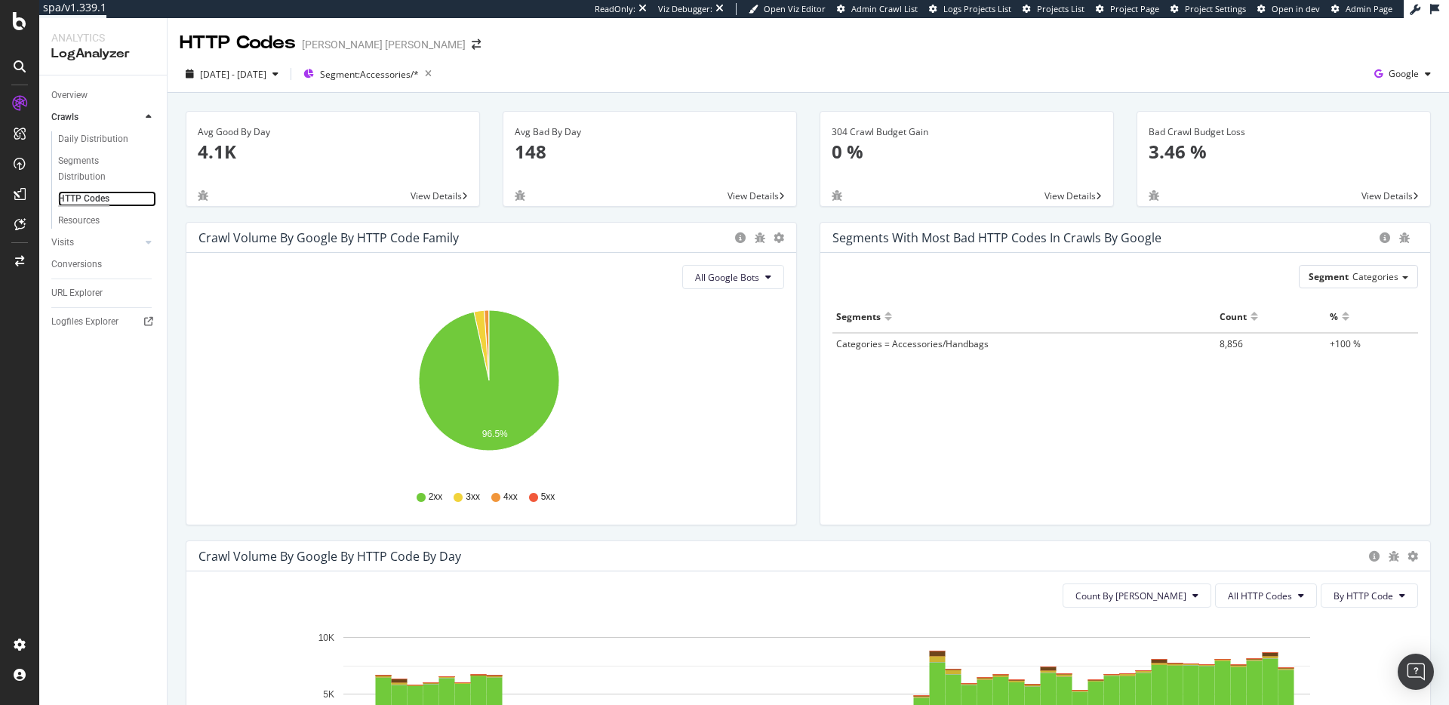
scroll to position [9, 0]
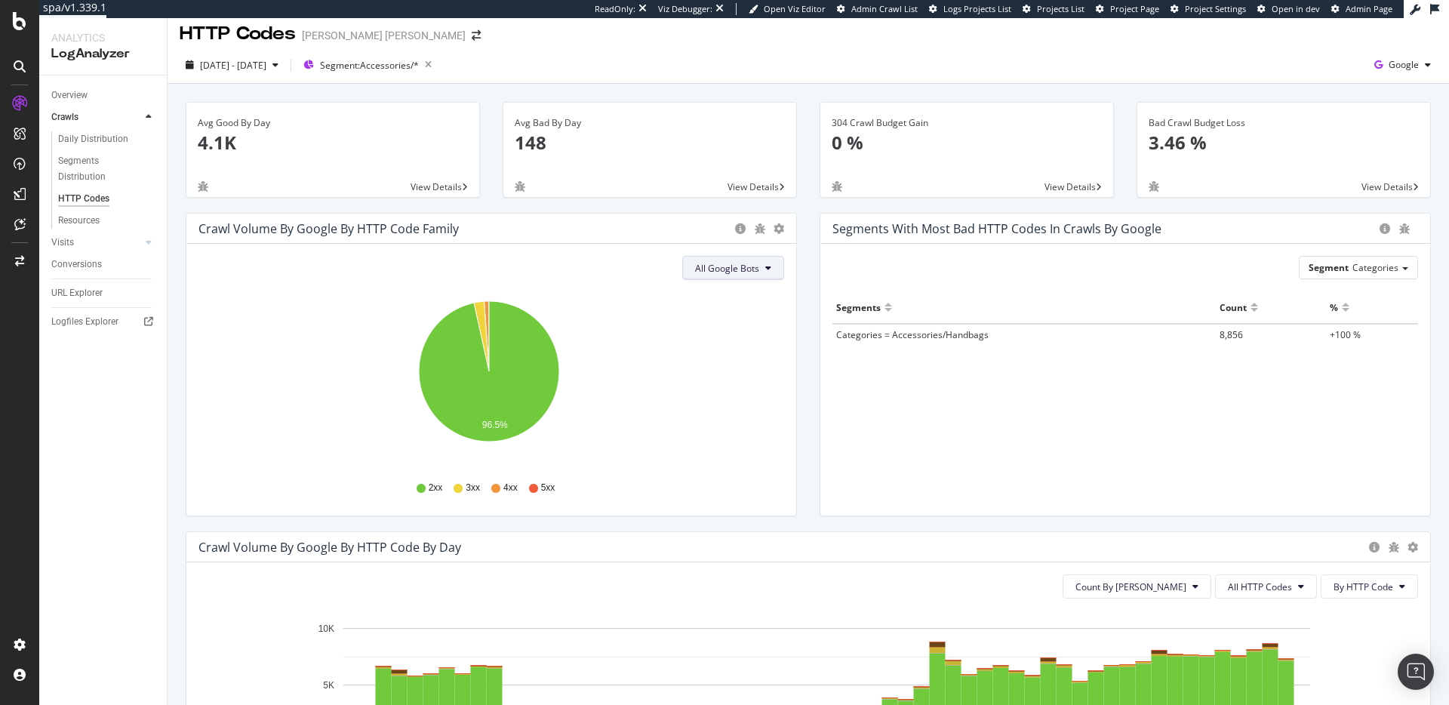
click at [719, 263] on span "All Google Bots" at bounding box center [727, 268] width 64 height 13
click at [599, 314] on icon "96.5%" at bounding box center [489, 379] width 580 height 175
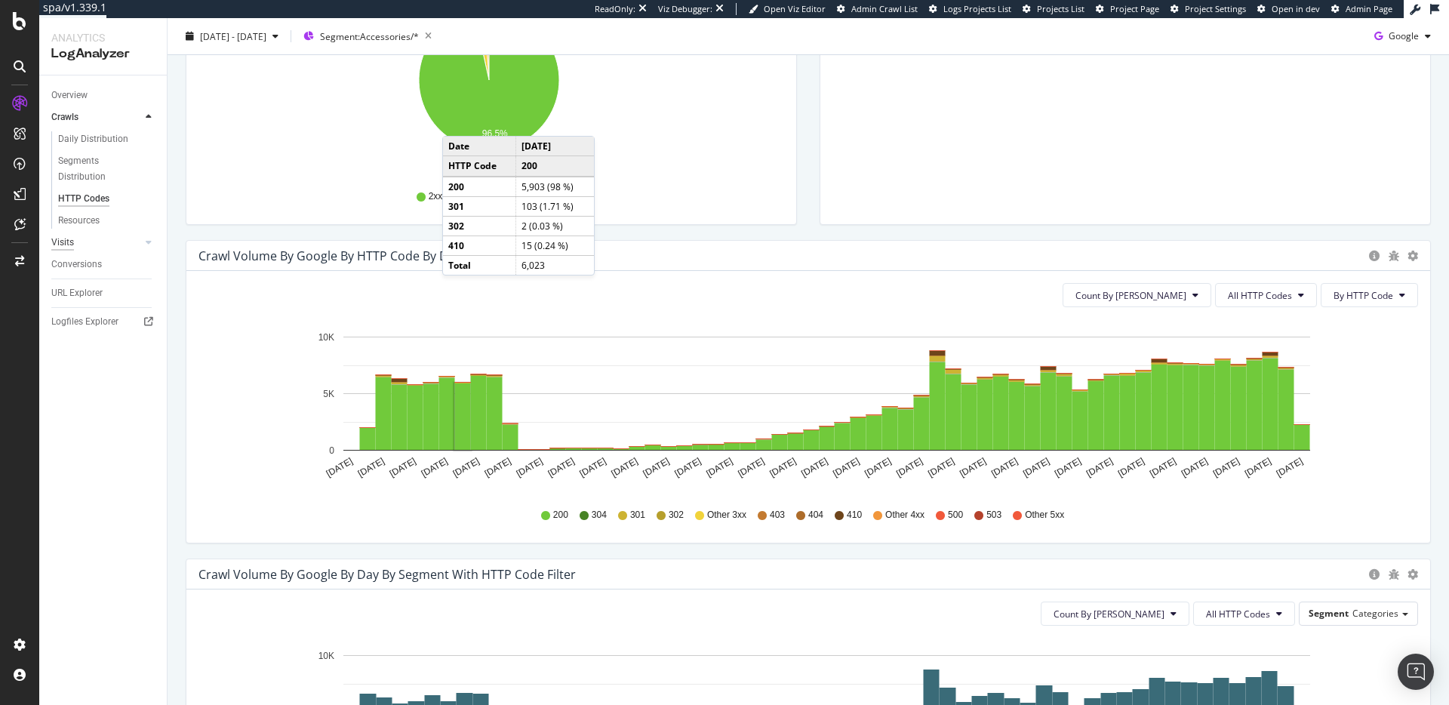
scroll to position [146, 0]
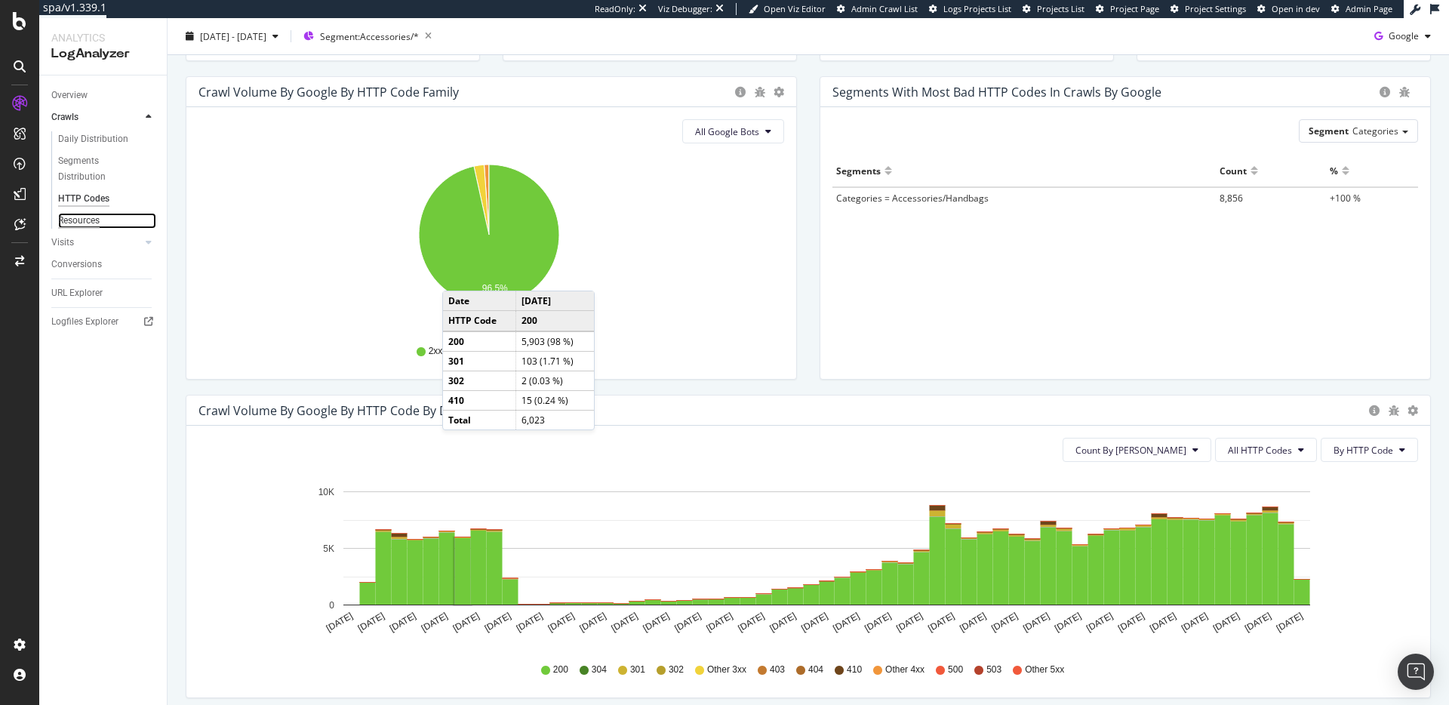
click at [74, 223] on div "Resources" at bounding box center [79, 221] width 42 height 16
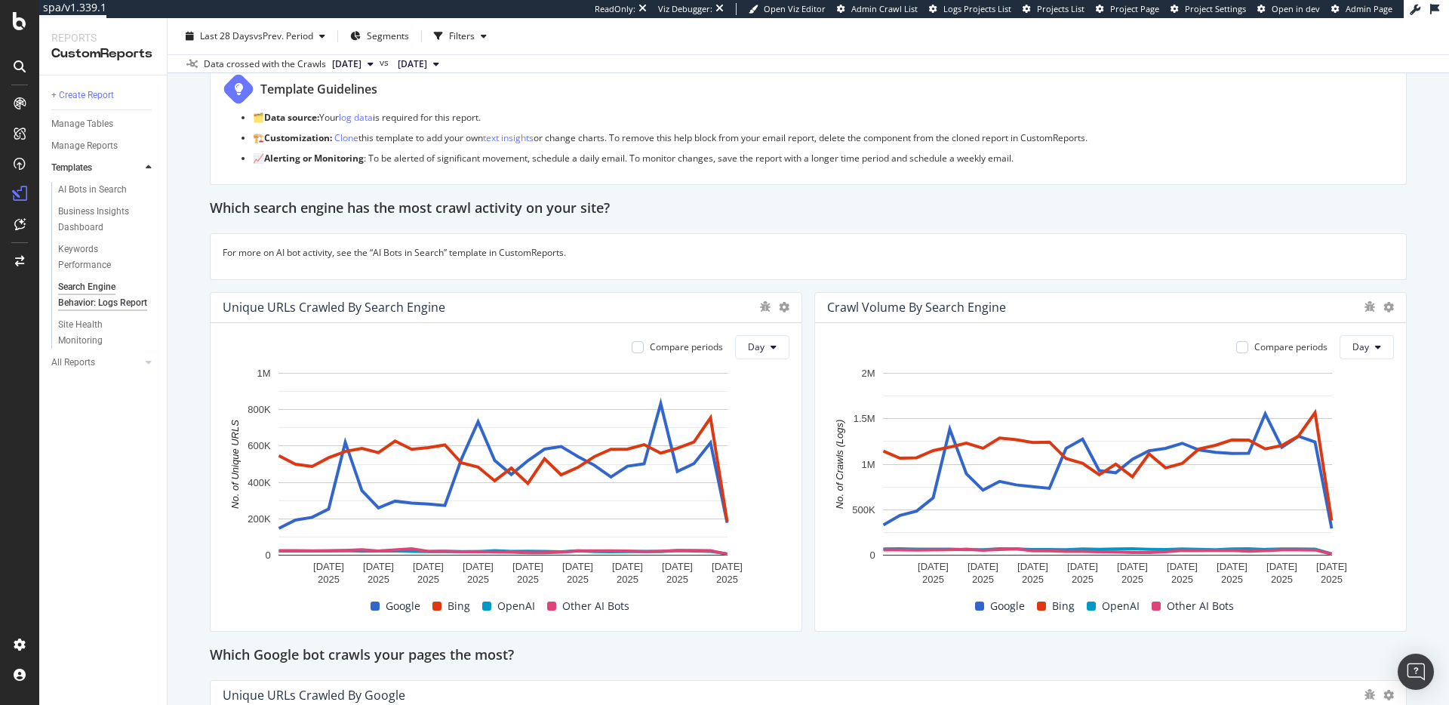
scroll to position [117, 0]
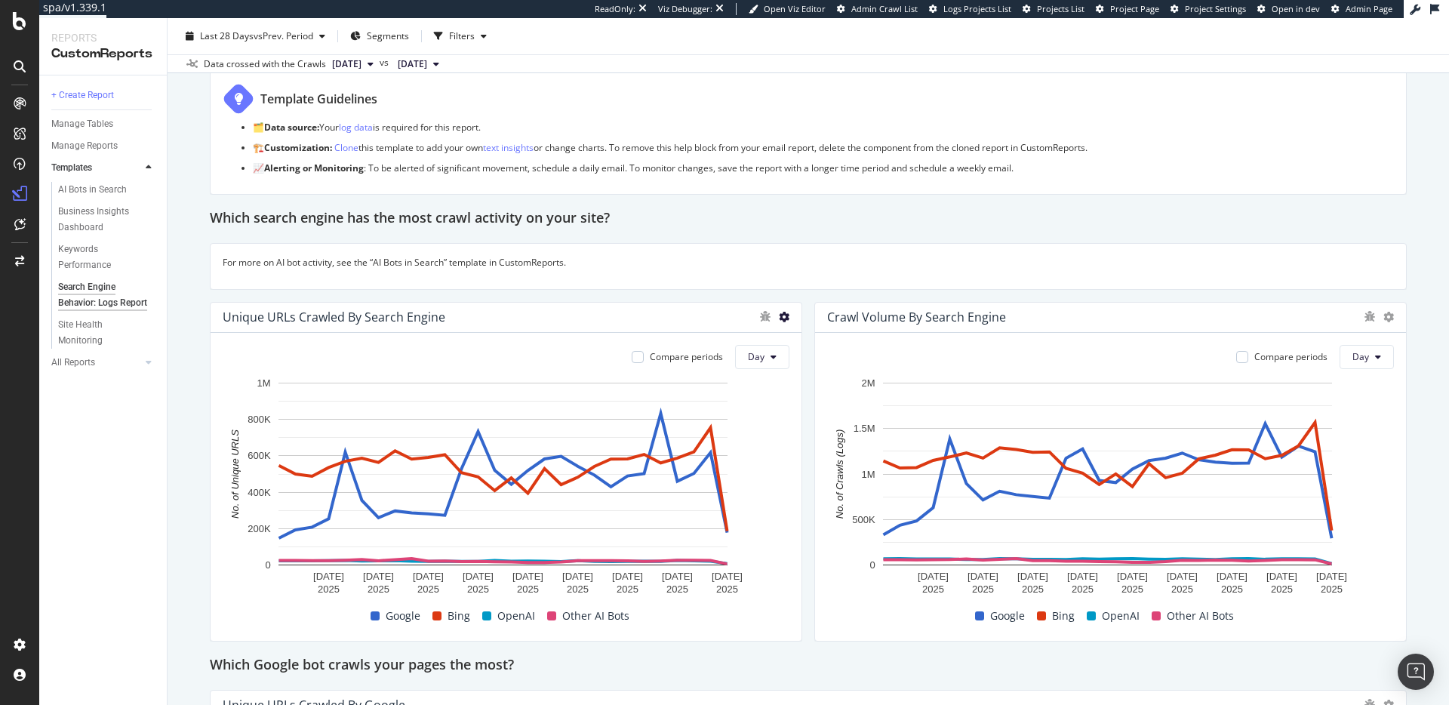
click at [781, 318] on icon at bounding box center [784, 317] width 11 height 11
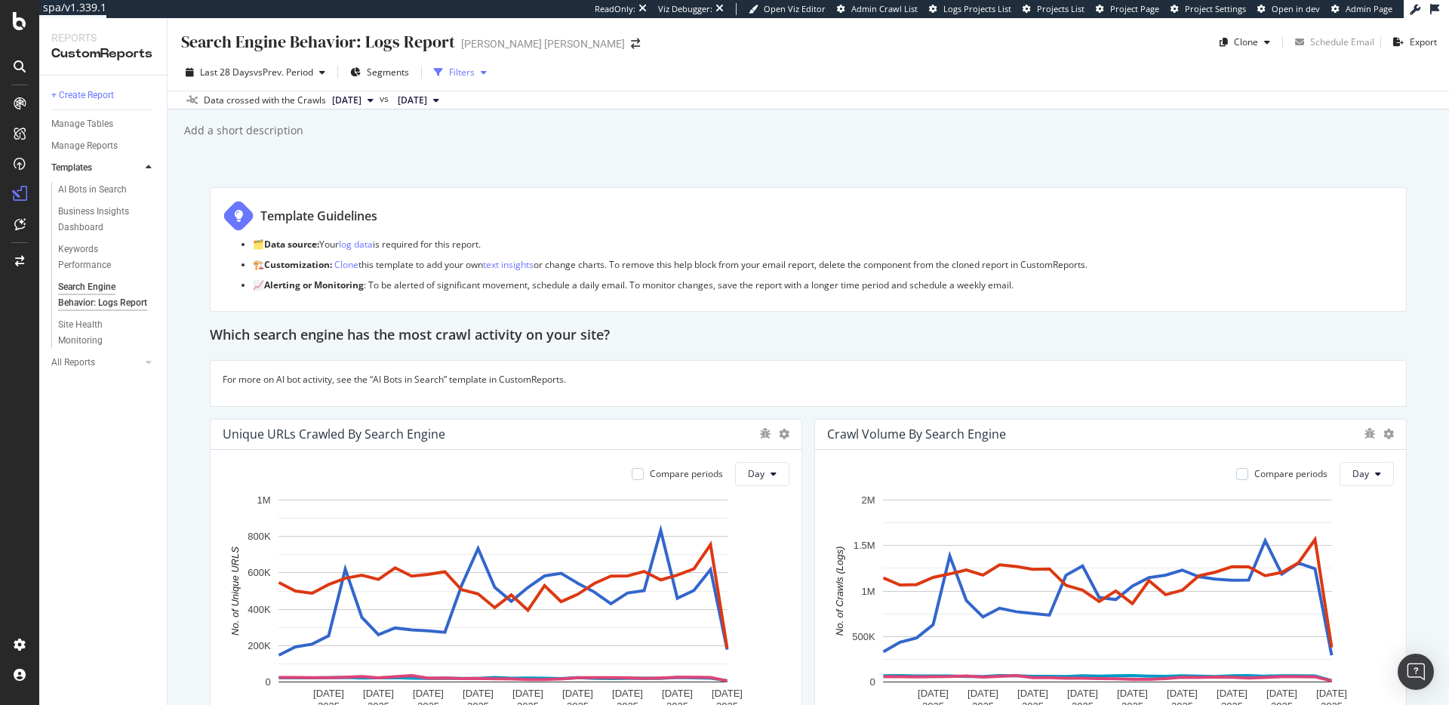
click at [464, 71] on div "Filters" at bounding box center [462, 72] width 26 height 13
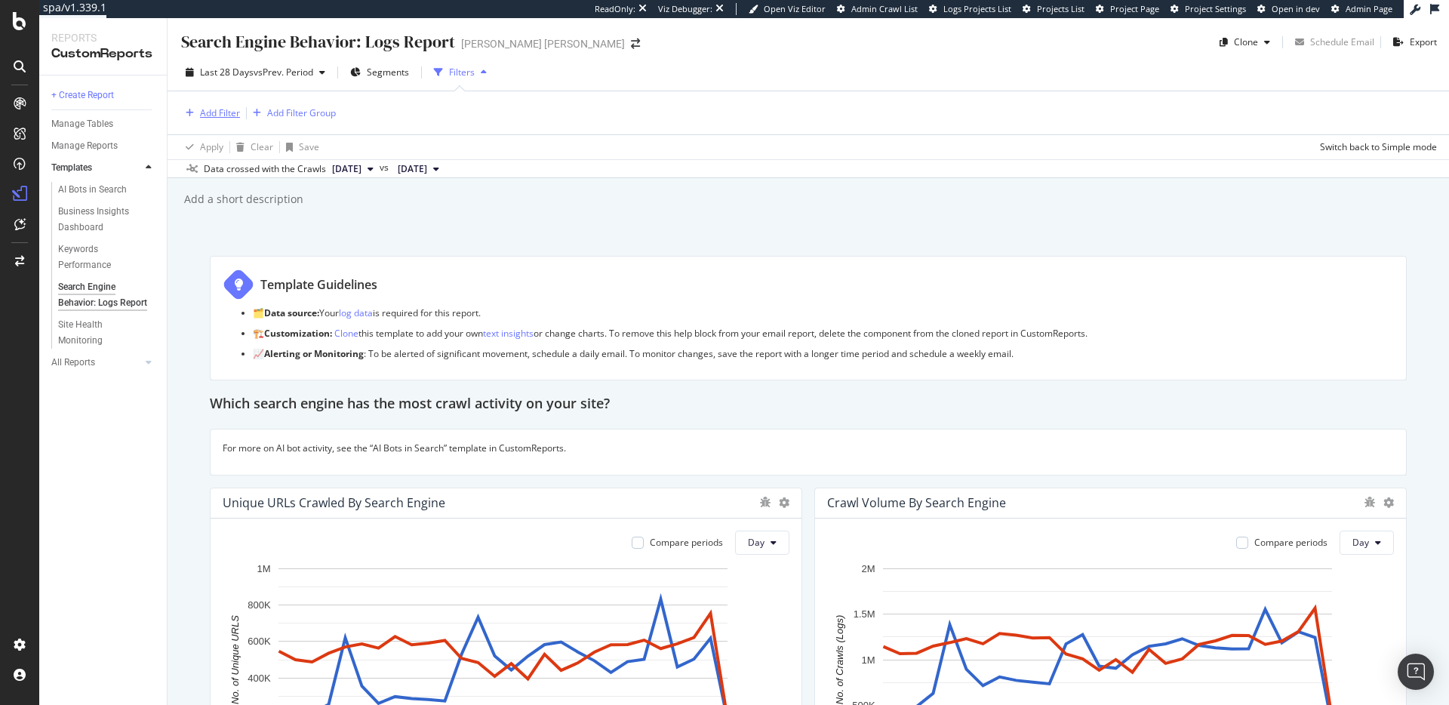
click at [214, 110] on div "Add Filter" at bounding box center [220, 112] width 40 height 13
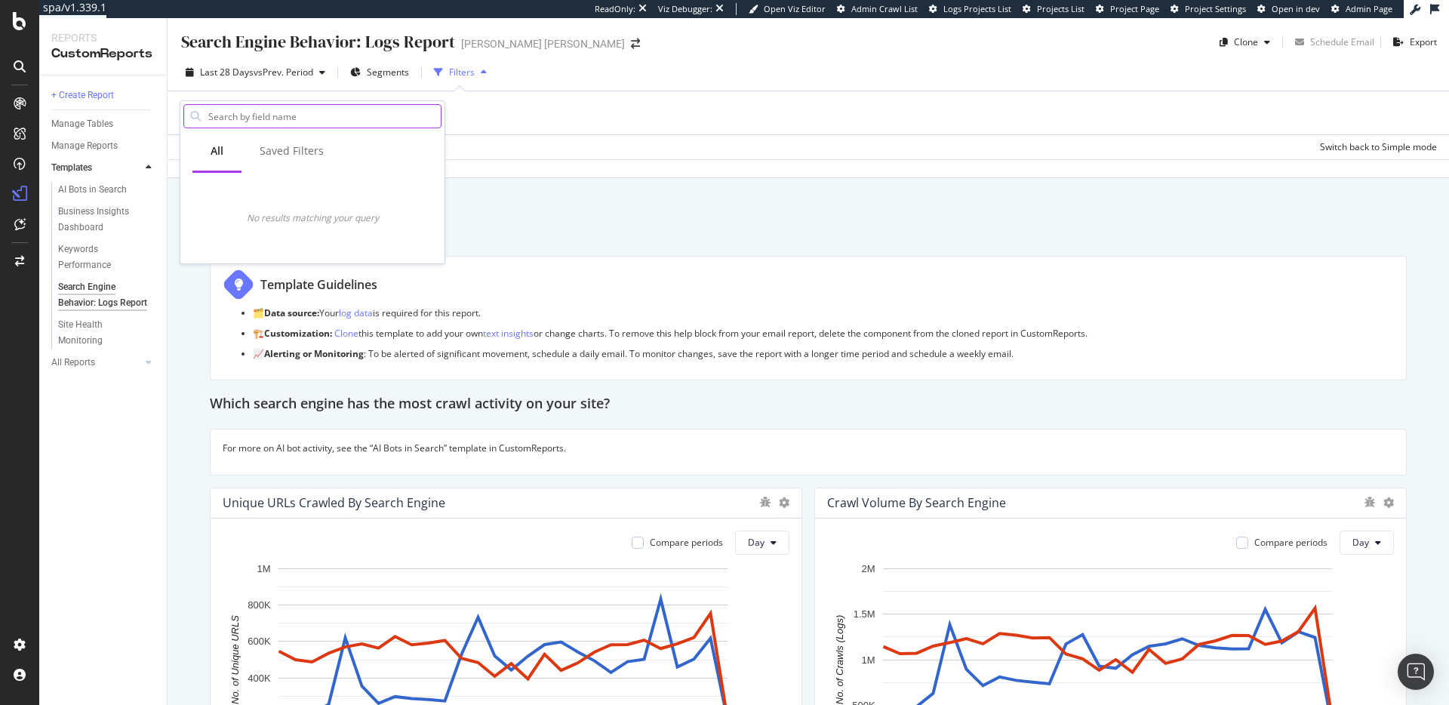
click at [239, 119] on input "text" at bounding box center [324, 116] width 234 height 23
type input "searhc"
click at [433, 109] on div at bounding box center [430, 116] width 22 height 24
click at [599, 159] on div "Data crossed with the Crawls 2025 Oct. 4th vs 2025 Jul. 21st" at bounding box center [809, 168] width 1282 height 18
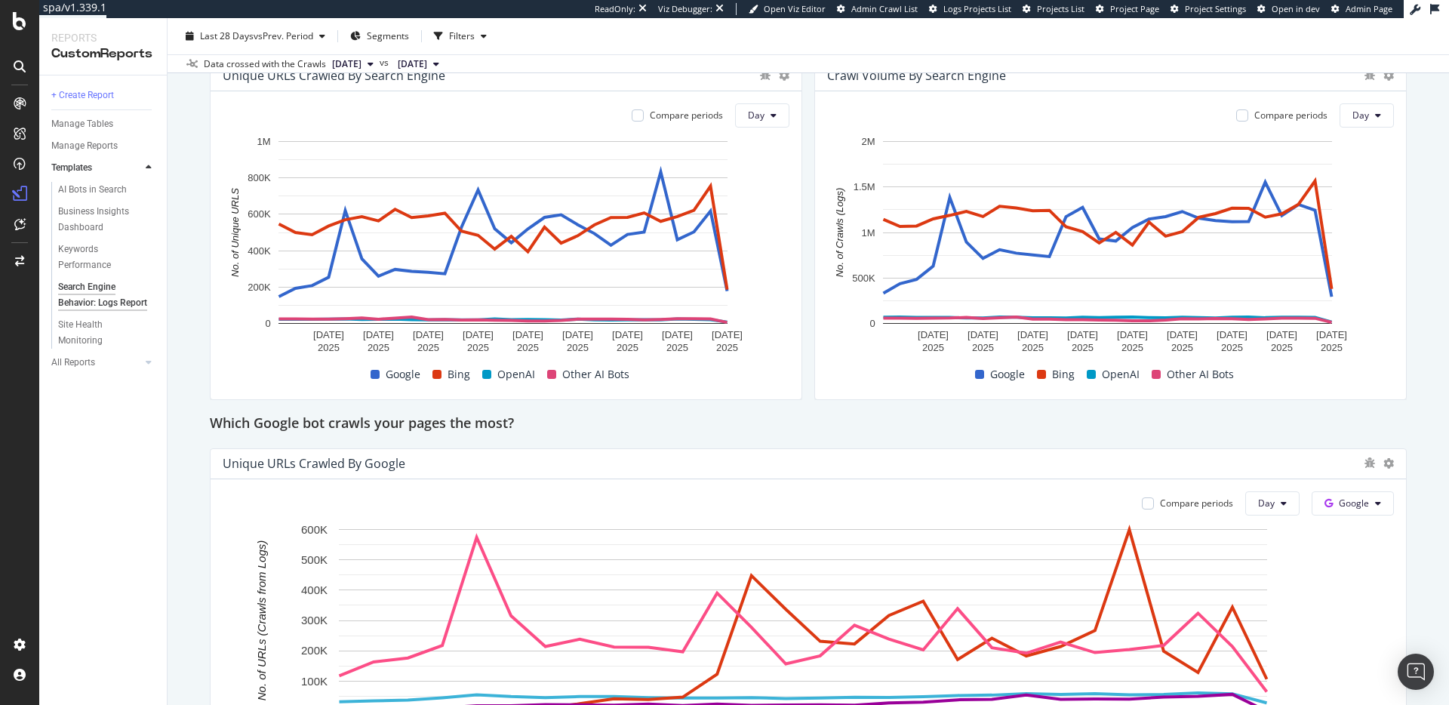
scroll to position [599, 0]
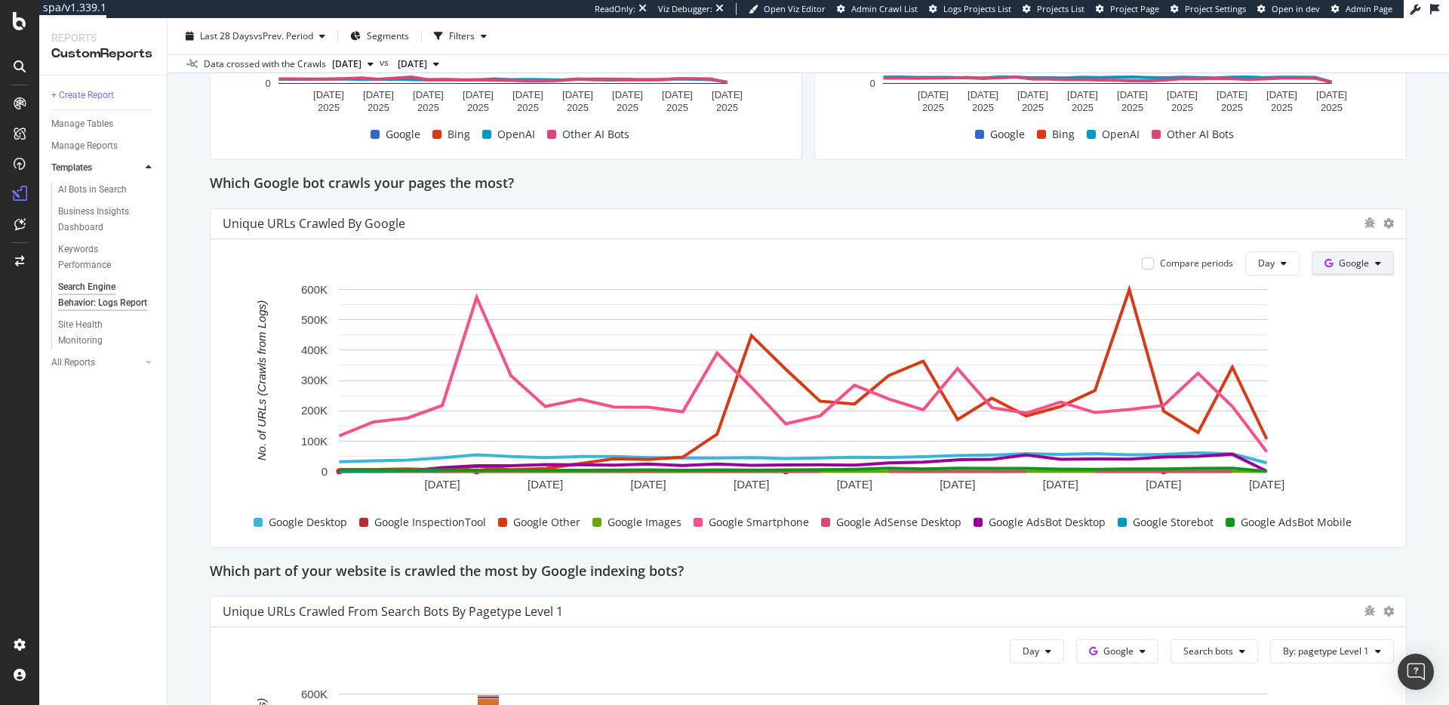
click at [1375, 263] on button "Google" at bounding box center [1353, 263] width 82 height 24
click at [1356, 343] on span "OpenAI" at bounding box center [1366, 350] width 56 height 14
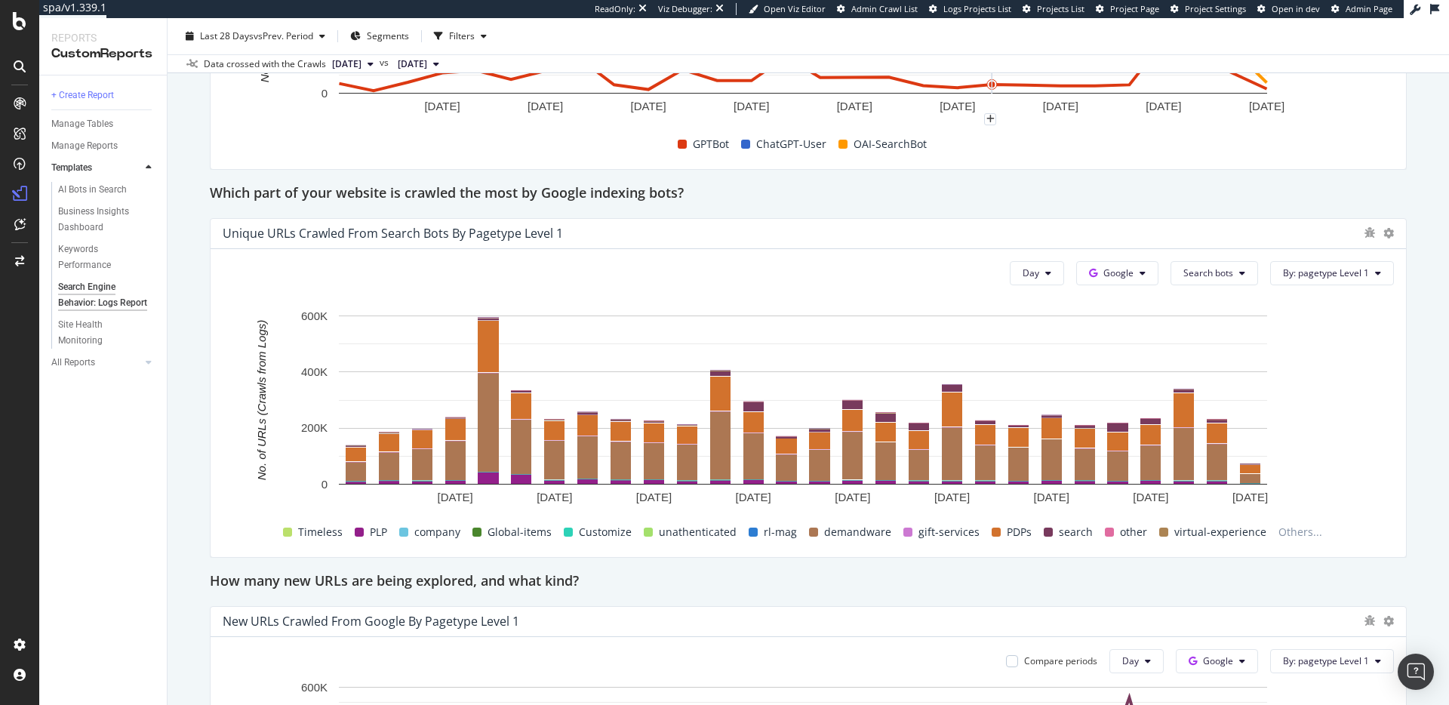
scroll to position [987, 0]
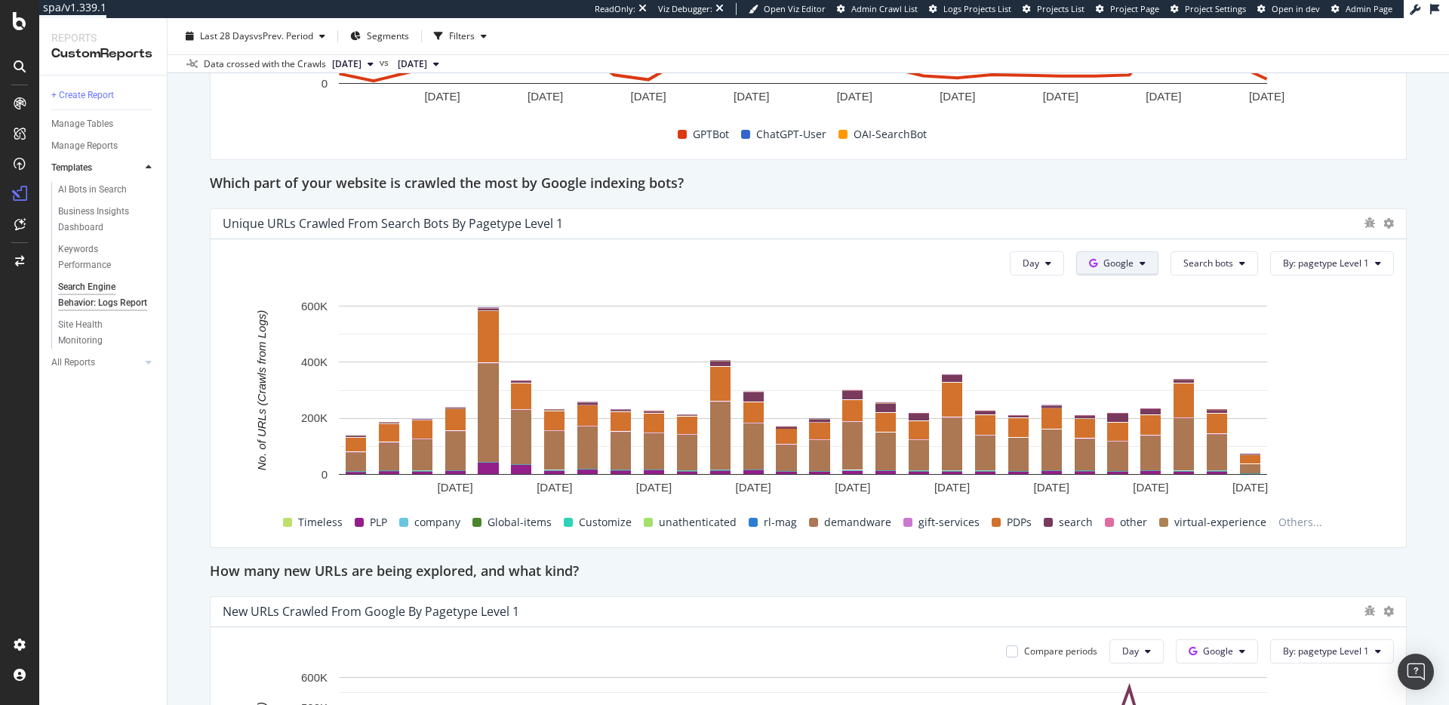
click at [1115, 261] on span "Google" at bounding box center [1119, 263] width 30 height 13
click at [1120, 347] on span "OpenAI" at bounding box center [1132, 350] width 56 height 14
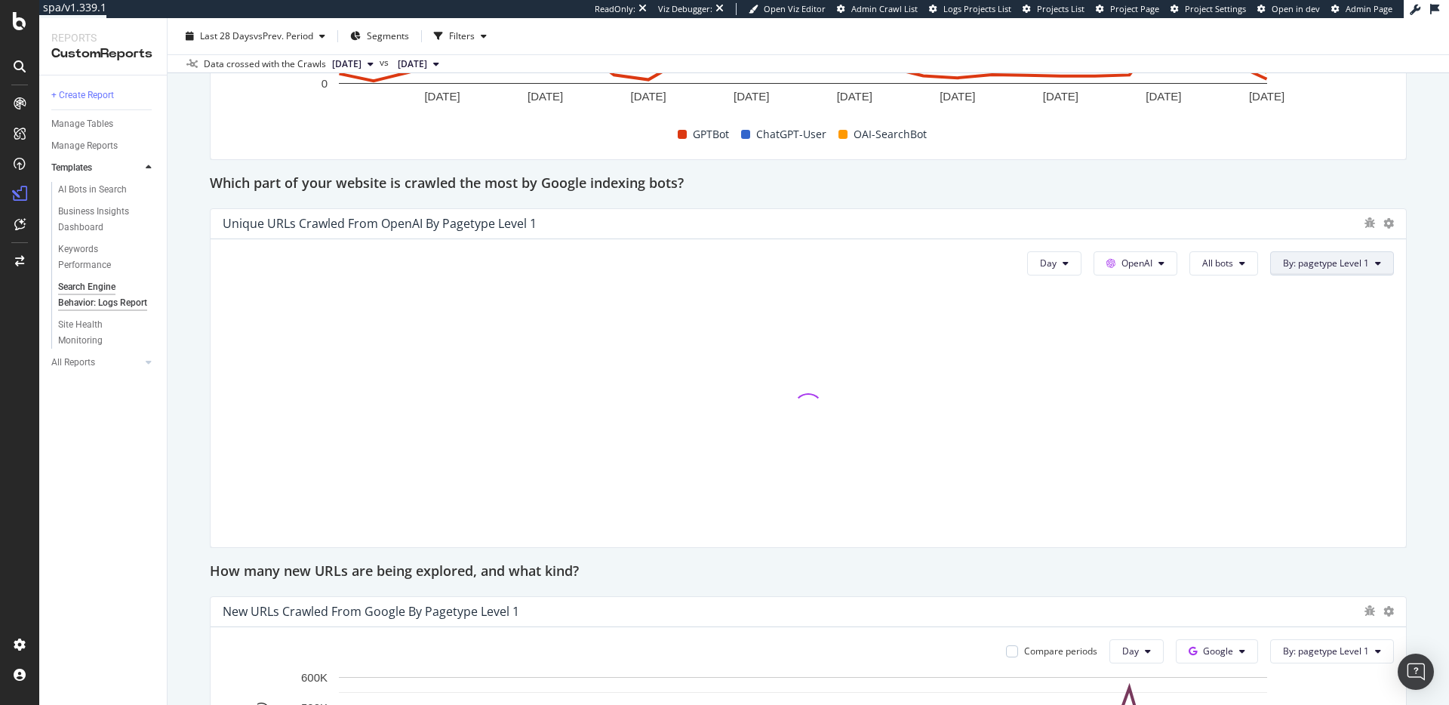
click at [1297, 258] on span "By: pagetype Level 1" at bounding box center [1326, 263] width 86 height 13
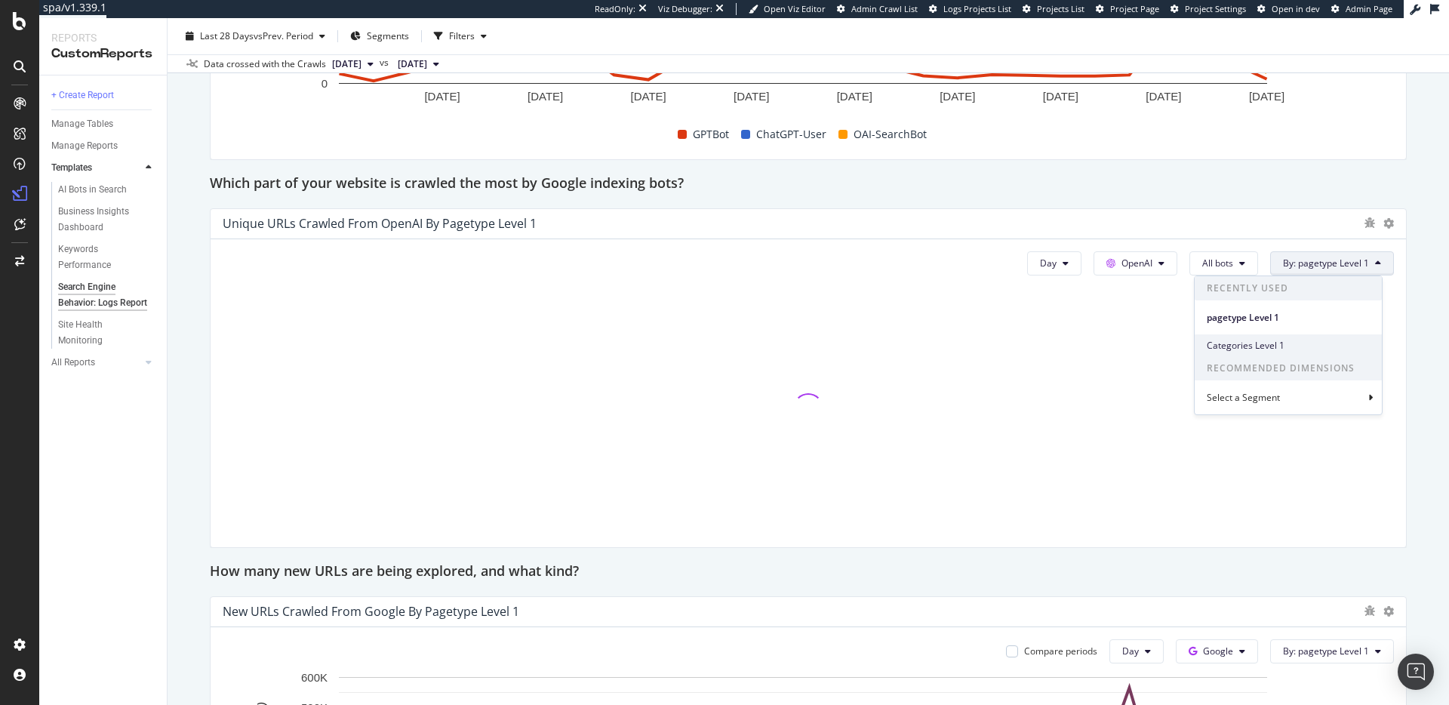
click at [1270, 342] on span "Categories Level 1" at bounding box center [1288, 346] width 163 height 14
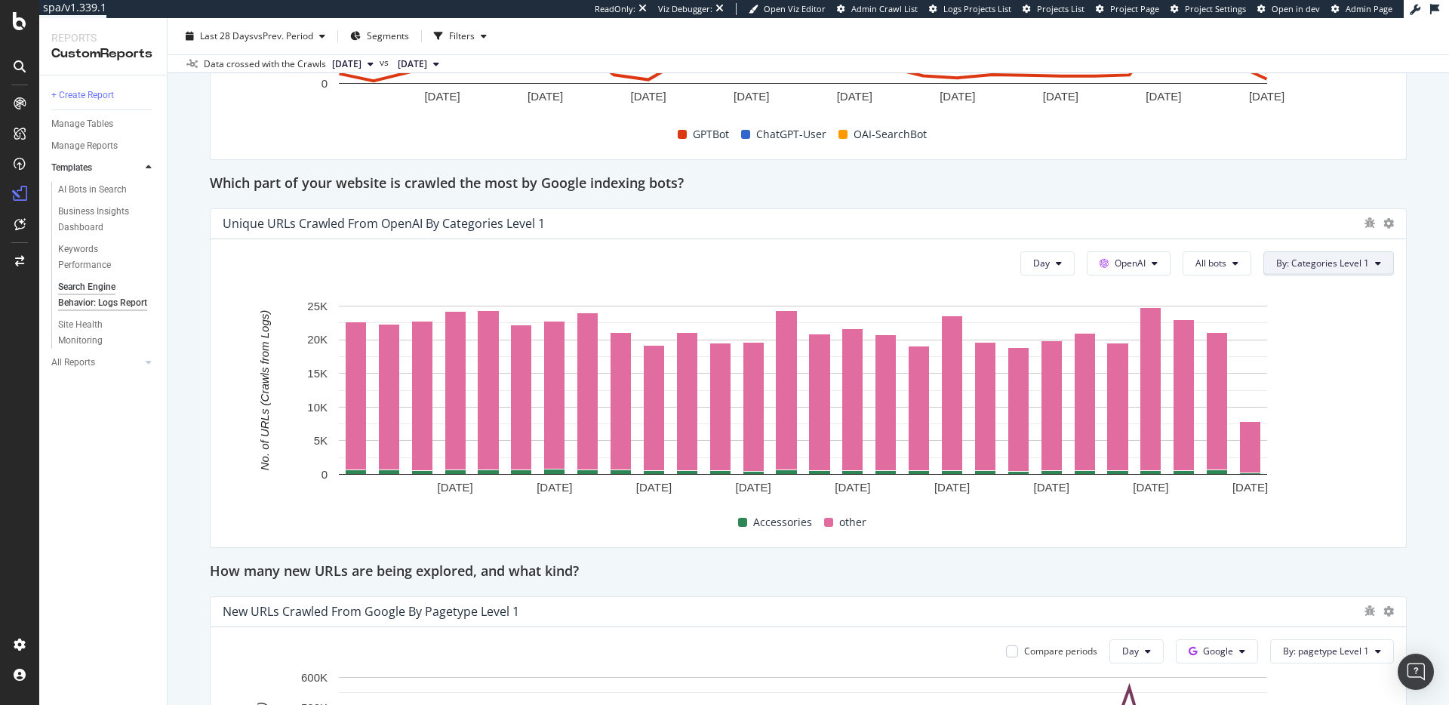
click at [1301, 253] on button "By: Categories Level 1" at bounding box center [1329, 263] width 131 height 24
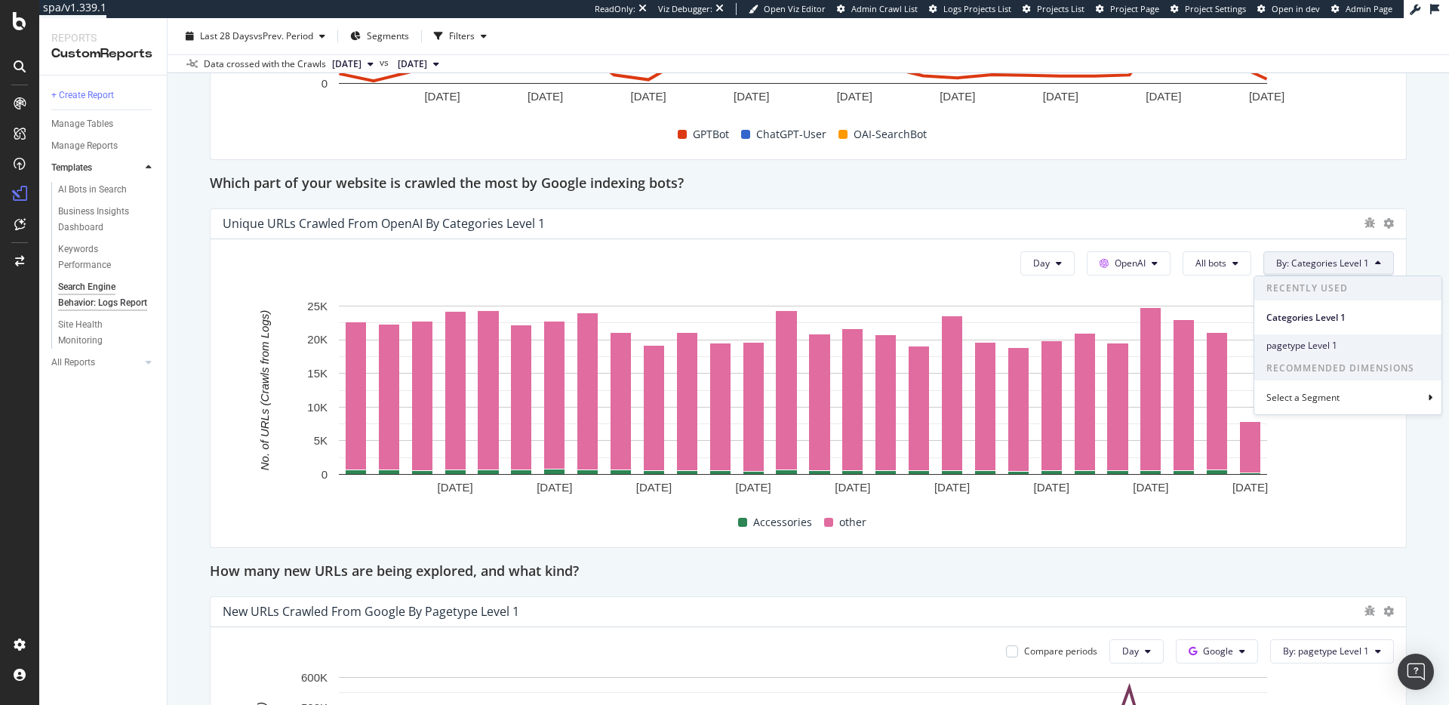
click at [1325, 348] on span "pagetype Level 1" at bounding box center [1348, 346] width 163 height 14
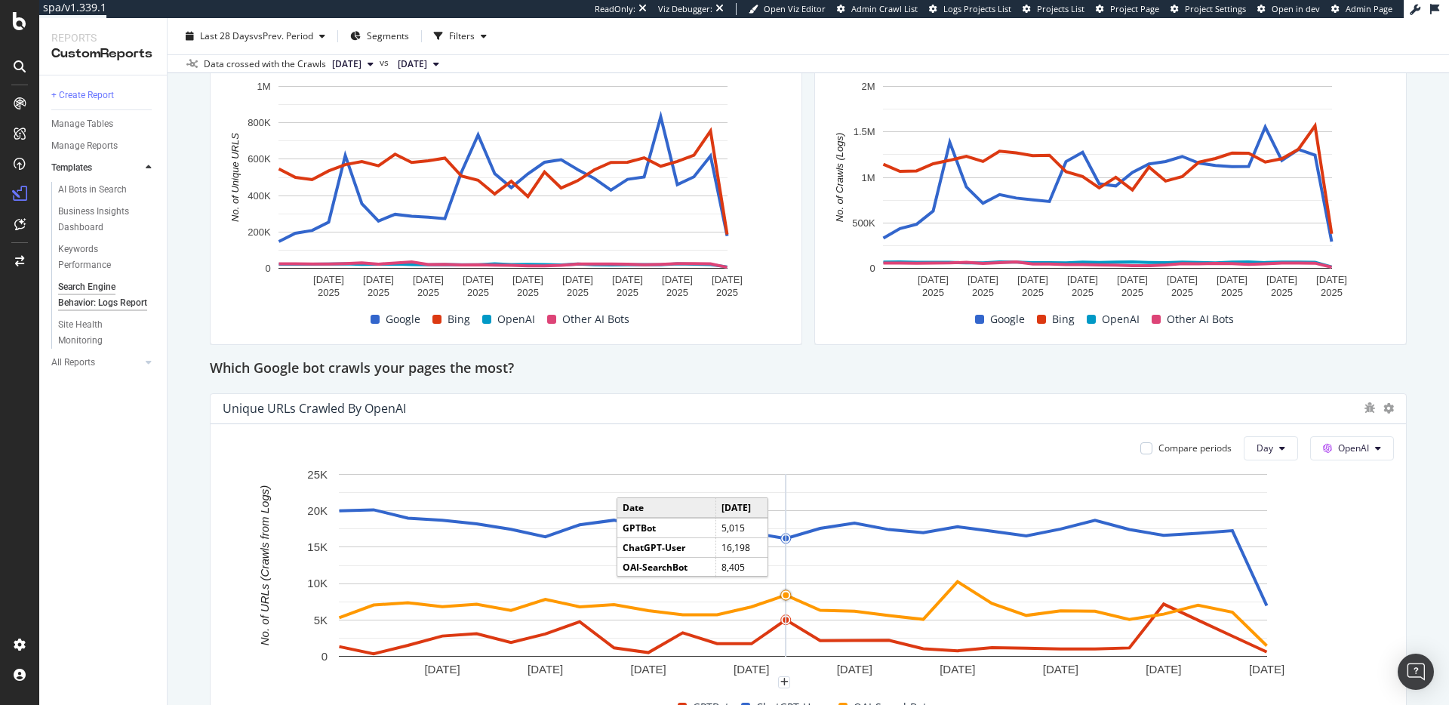
scroll to position [0, 0]
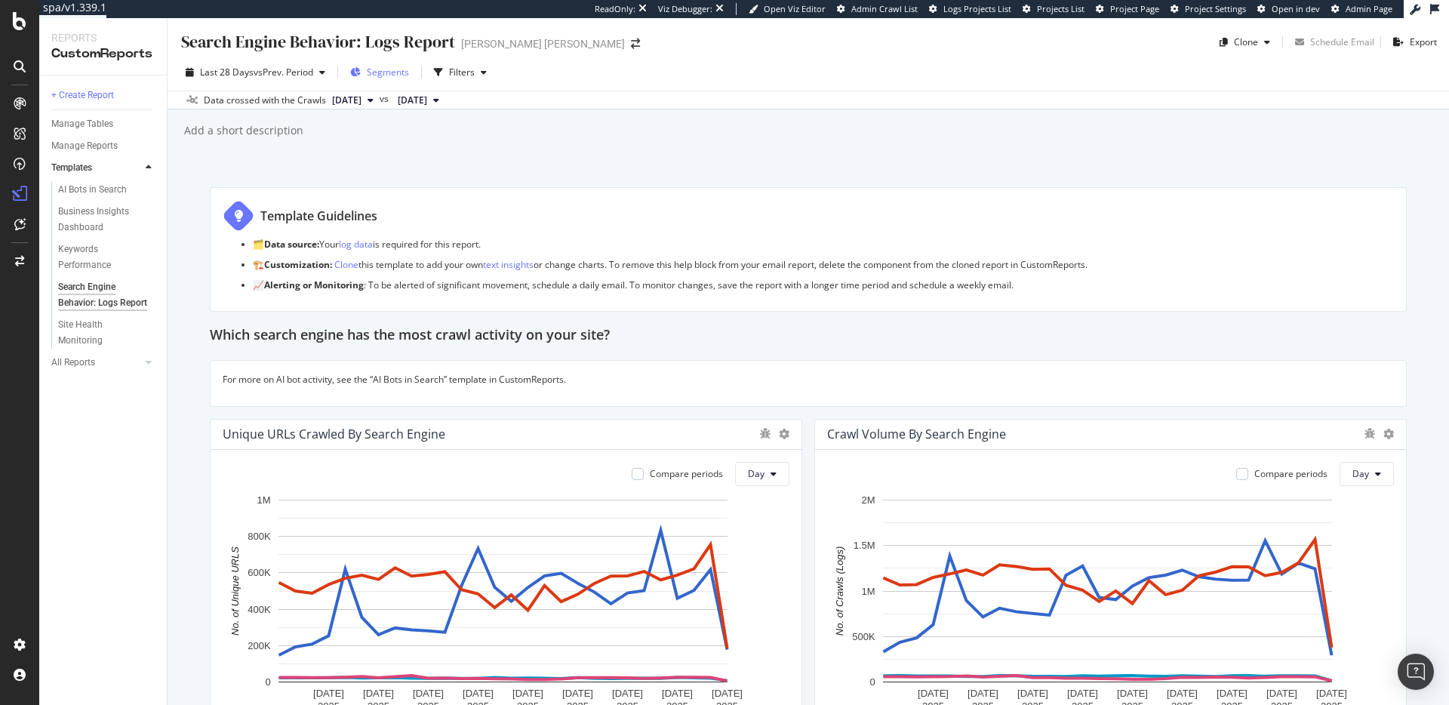
click at [361, 68] on icon "button" at bounding box center [355, 72] width 11 height 9
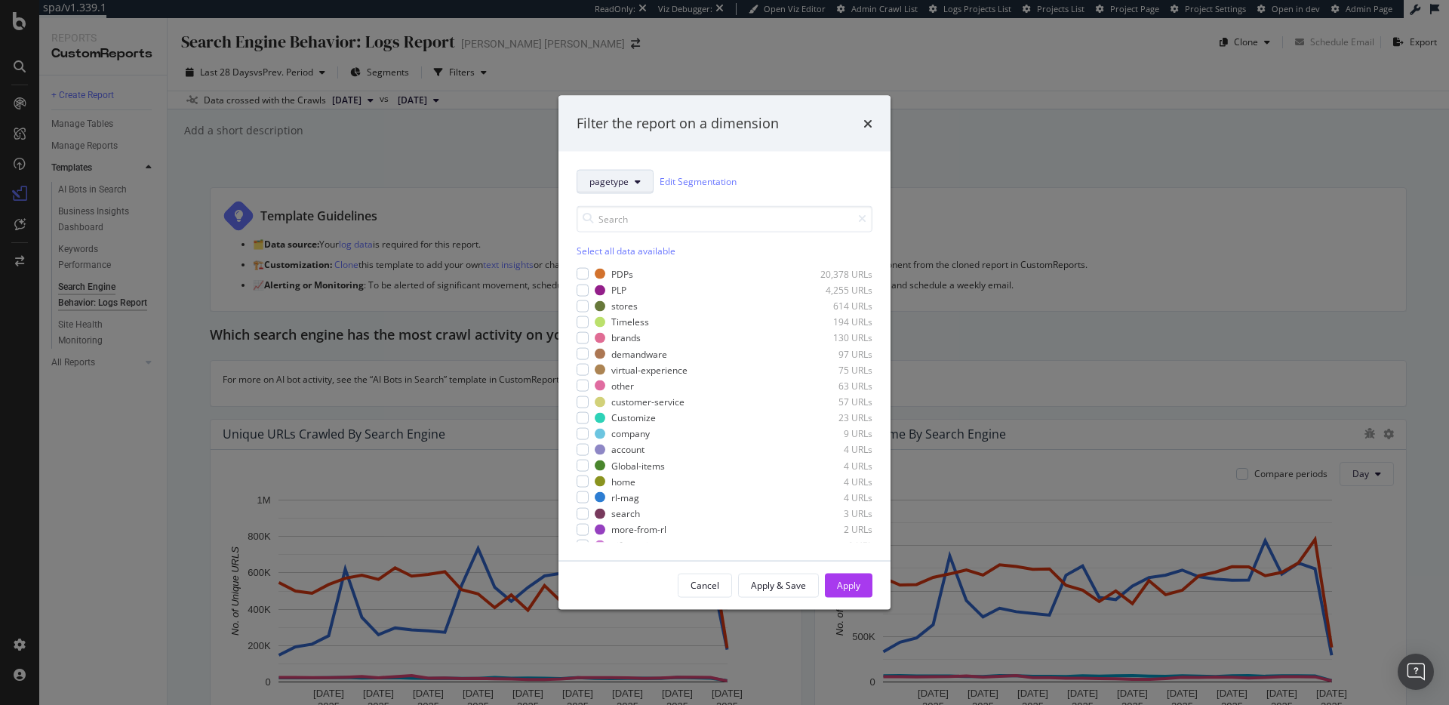
click at [644, 184] on button "pagetype" at bounding box center [615, 181] width 77 height 24
click at [627, 290] on span "Categories" at bounding box center [617, 292] width 54 height 14
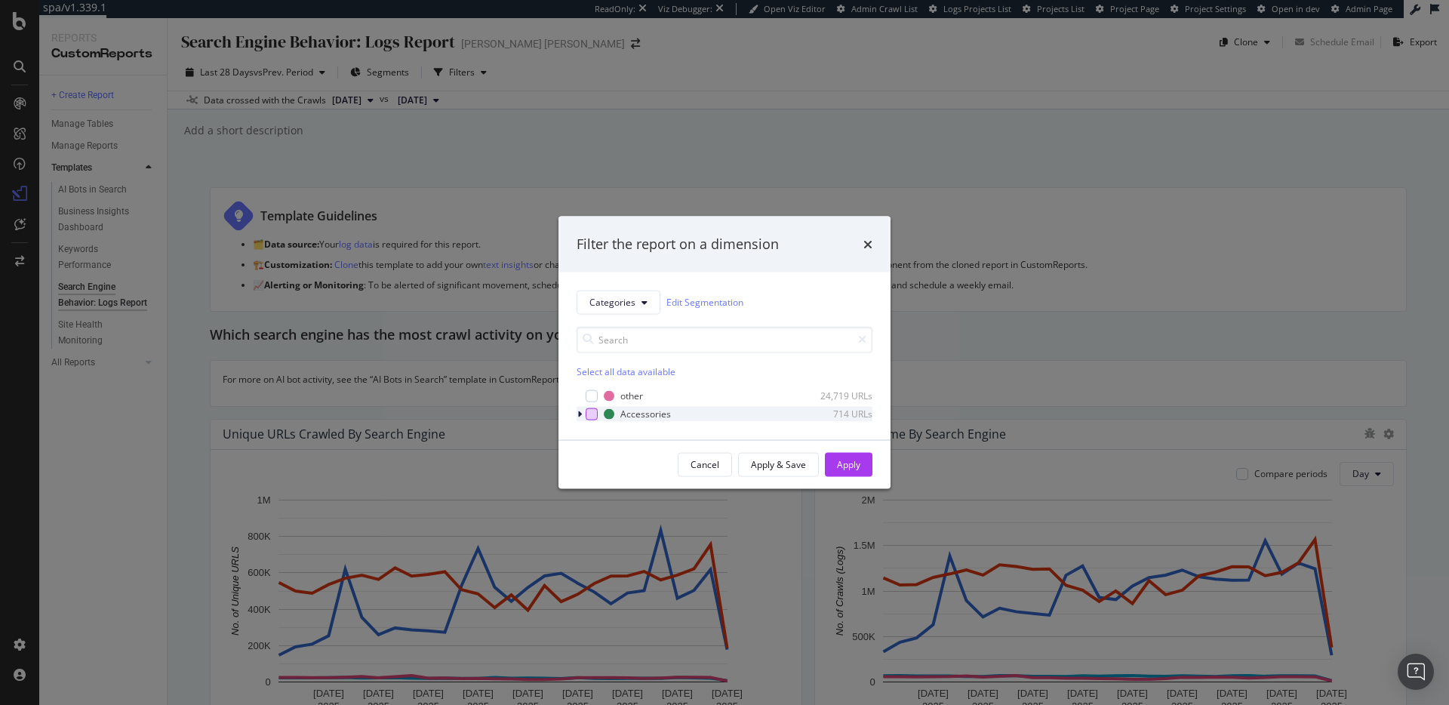
click at [592, 411] on div "modal" at bounding box center [592, 414] width 12 height 12
click at [844, 454] on div "Apply" at bounding box center [848, 464] width 23 height 23
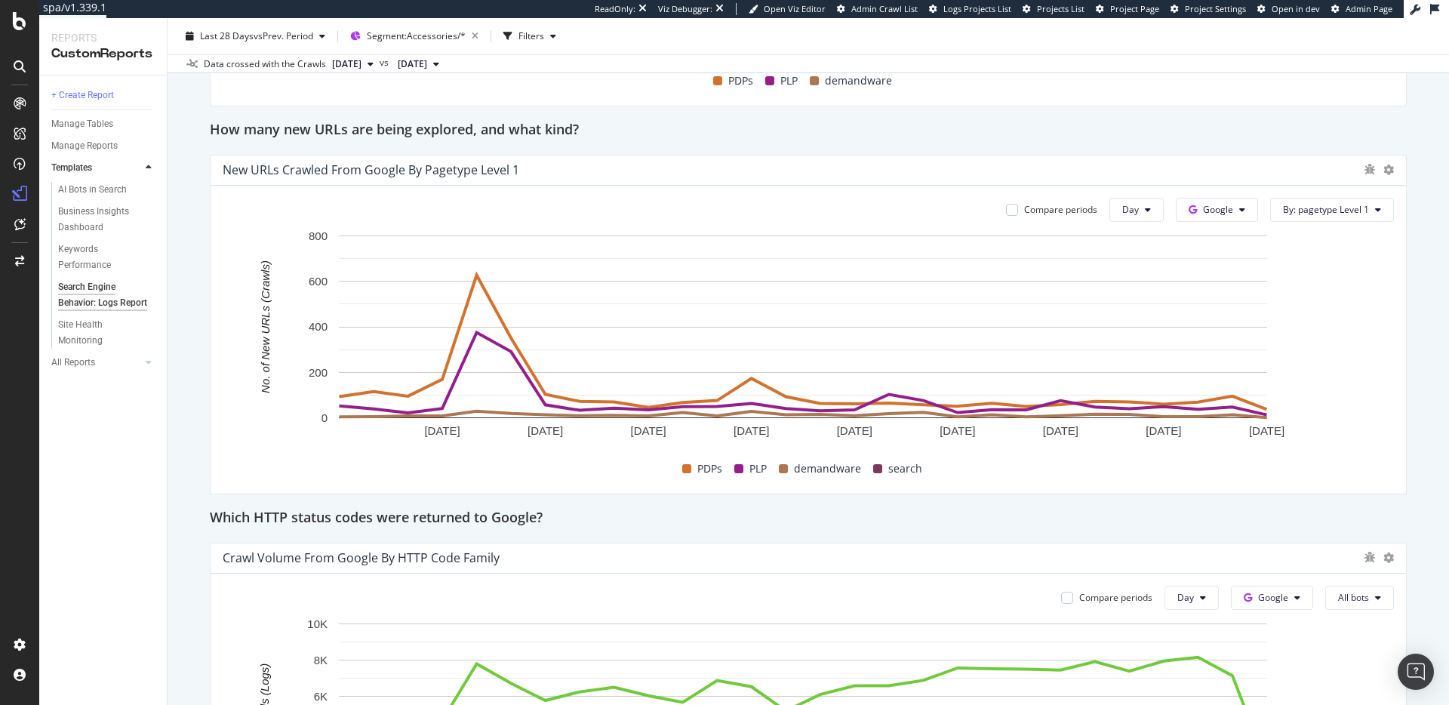
scroll to position [1403, 0]
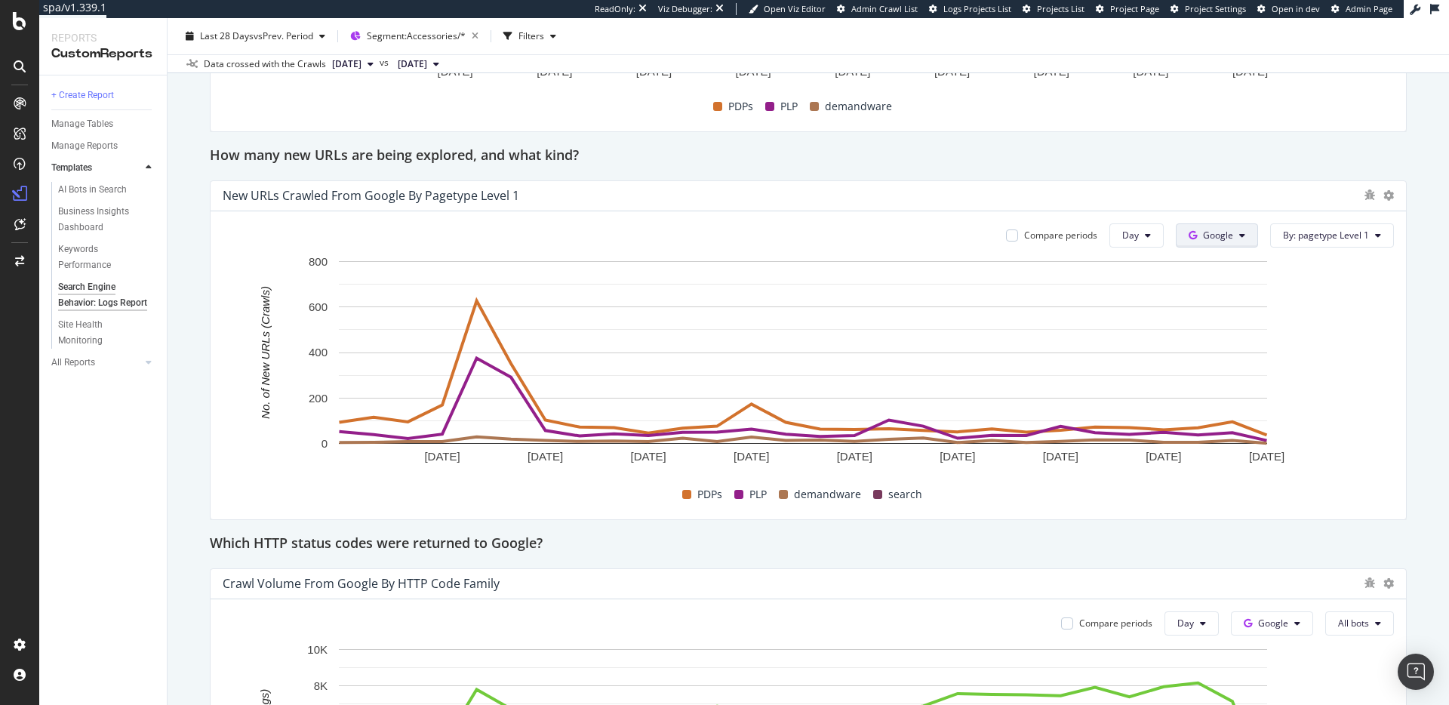
drag, startPoint x: 1191, startPoint y: 223, endPoint x: 1198, endPoint y: 227, distance: 8.2
click at [1191, 223] on span "Google" at bounding box center [1217, 235] width 82 height 24
click at [1196, 250] on div "Compare periods Day Google By: pagetype Level 1 16 Sep. 2025 19 Sep. 2025 22 Se…" at bounding box center [809, 365] width 1196 height 308
click at [1203, 239] on span "Google" at bounding box center [1218, 235] width 30 height 13
click at [1230, 324] on span "OpenAI" at bounding box center [1231, 322] width 56 height 14
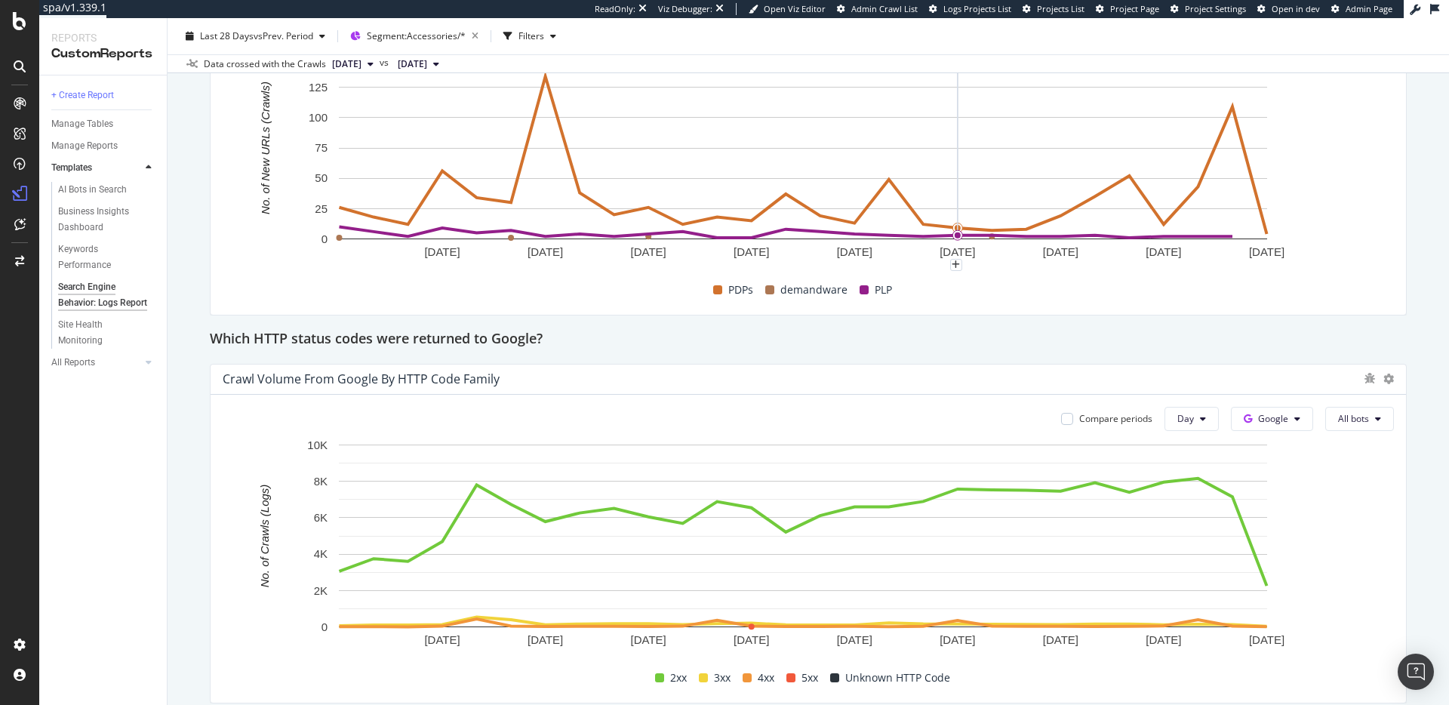
scroll to position [1790, 0]
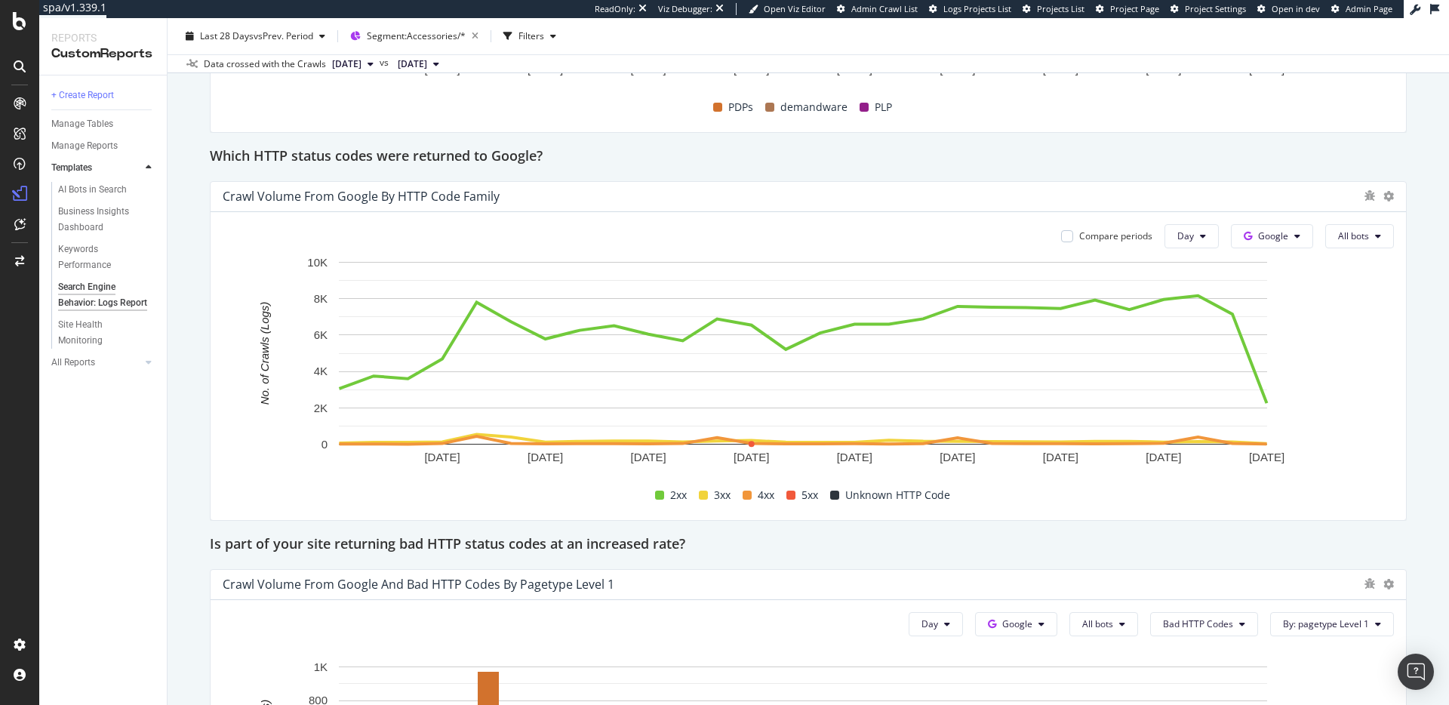
click at [1282, 223] on div "Compare periods Day Google All bots 16 Sep. 2025 19 Sep. 2025 22 Sep. 2025 25 S…" at bounding box center [809, 366] width 1196 height 308
drag, startPoint x: 1279, startPoint y: 232, endPoint x: 1266, endPoint y: 235, distance: 13.2
click at [1278, 232] on button "Google" at bounding box center [1272, 236] width 82 height 24
click at [1283, 316] on span "OpenAI" at bounding box center [1286, 323] width 56 height 14
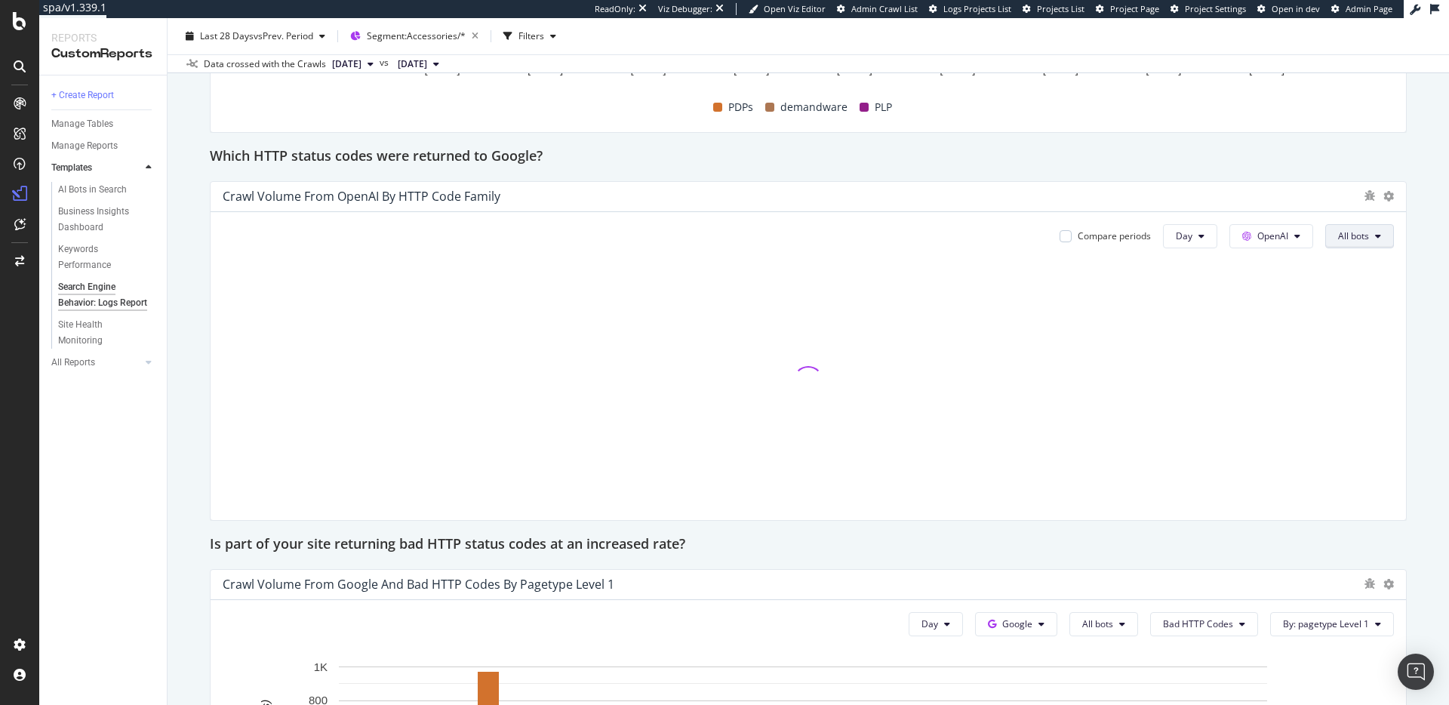
click at [1363, 236] on button "All bots" at bounding box center [1360, 236] width 69 height 24
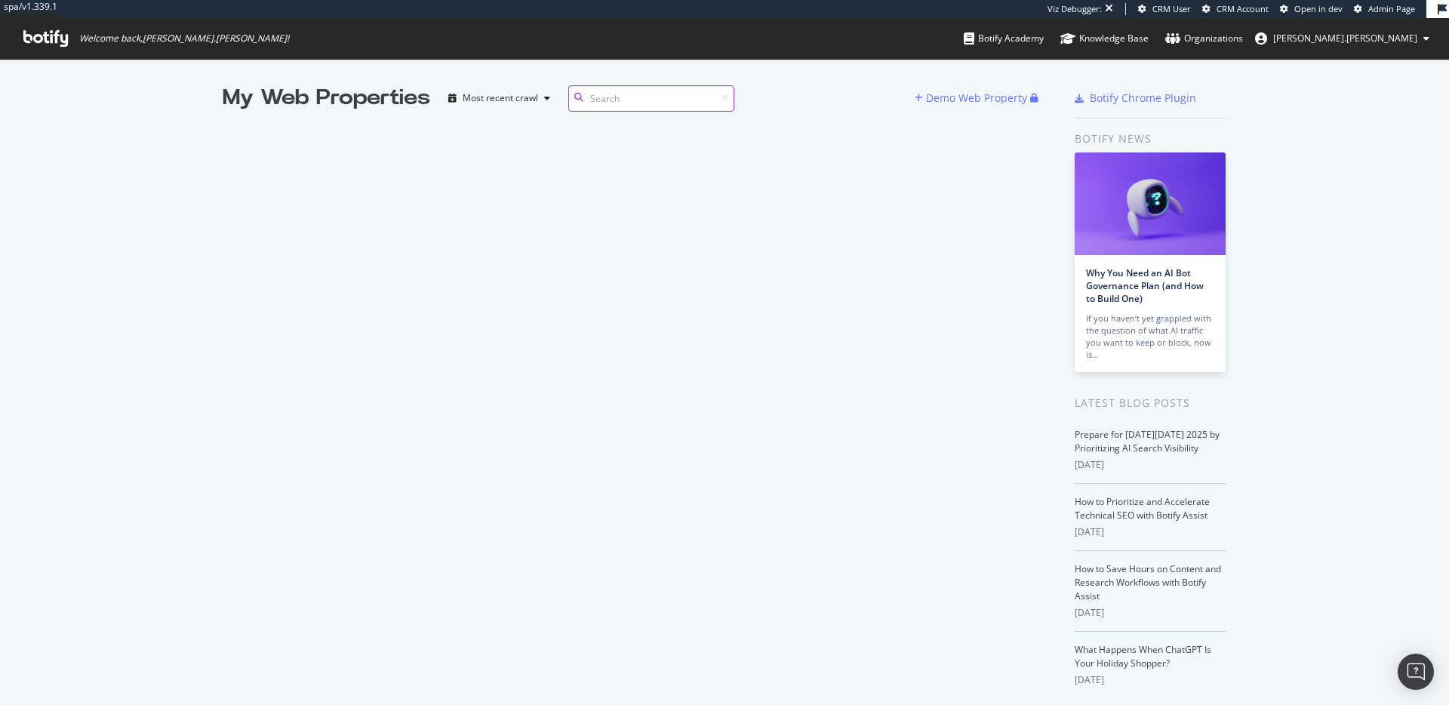
scroll to position [694, 1427]
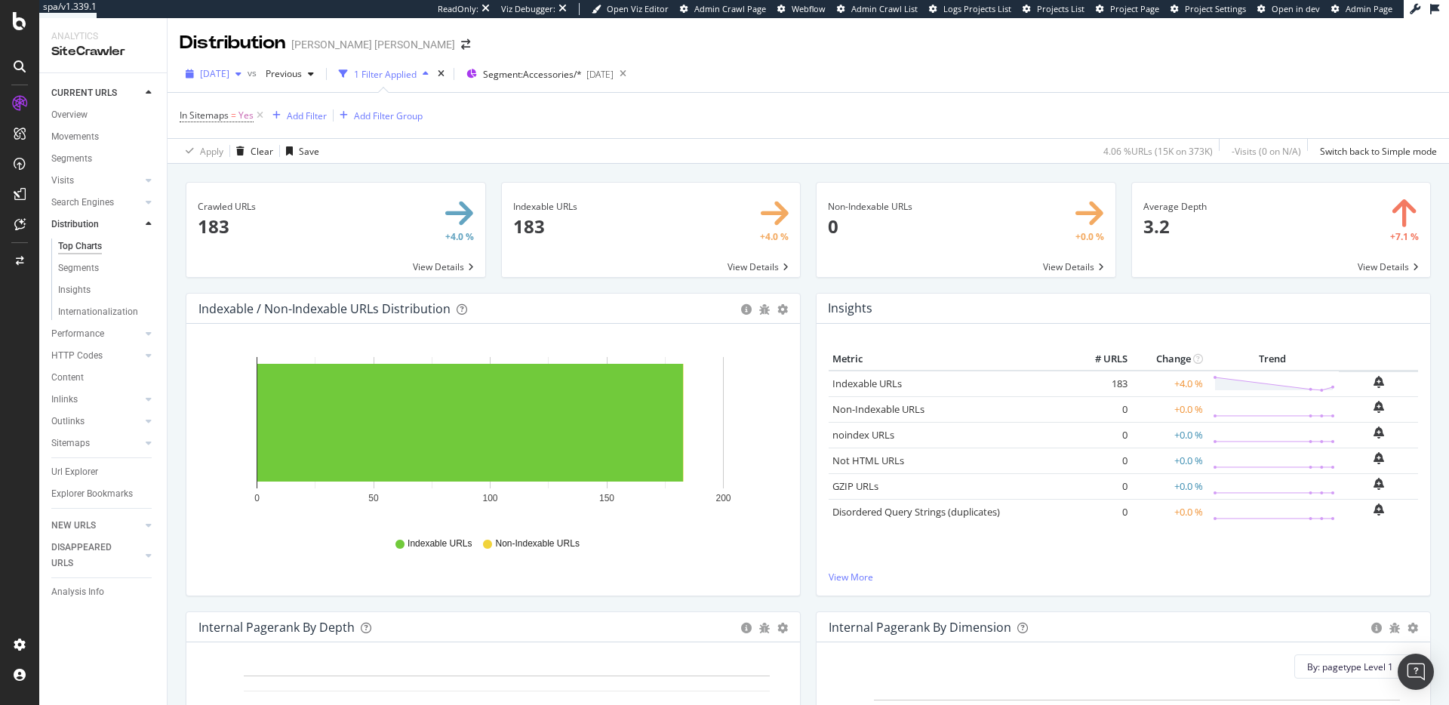
click at [224, 72] on span "2025 Oct. 4th" at bounding box center [214, 73] width 29 height 13
click at [864, 39] on div "Distribution Ralph Lauren" at bounding box center [809, 37] width 1282 height 38
